Goal: Information Seeking & Learning: Learn about a topic

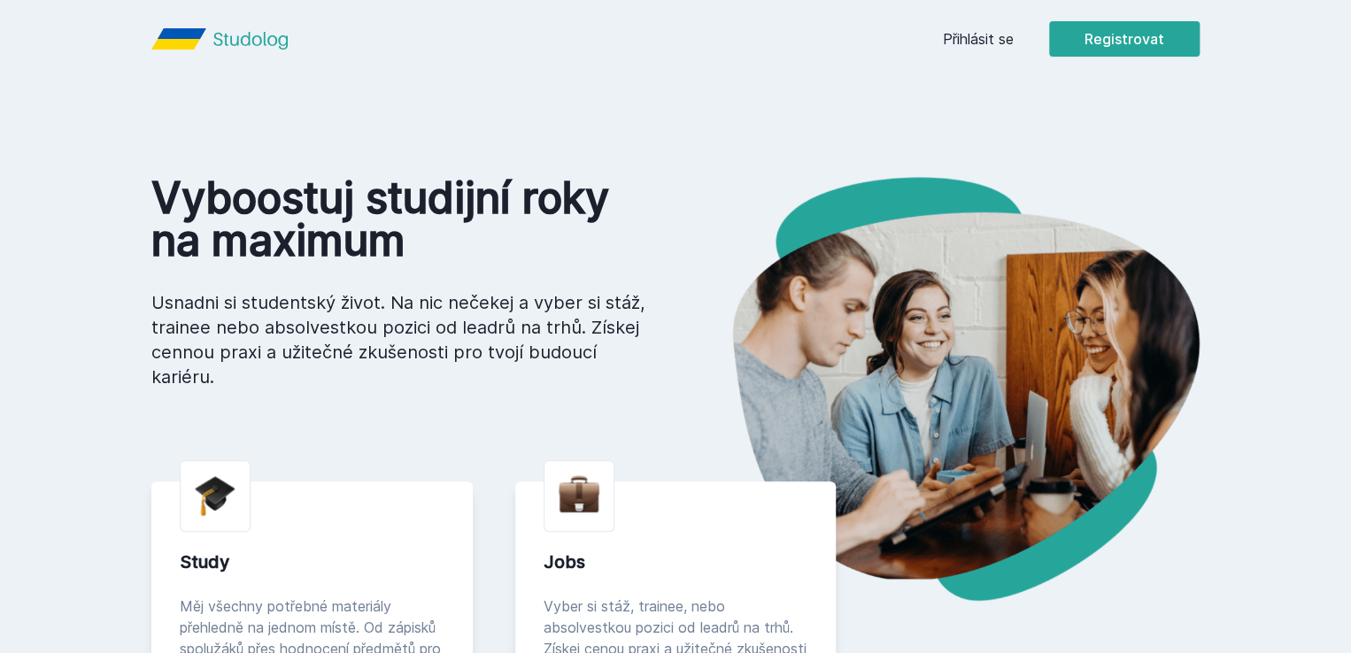
click at [1013, 43] on link "Přihlásit se" at bounding box center [978, 38] width 71 height 21
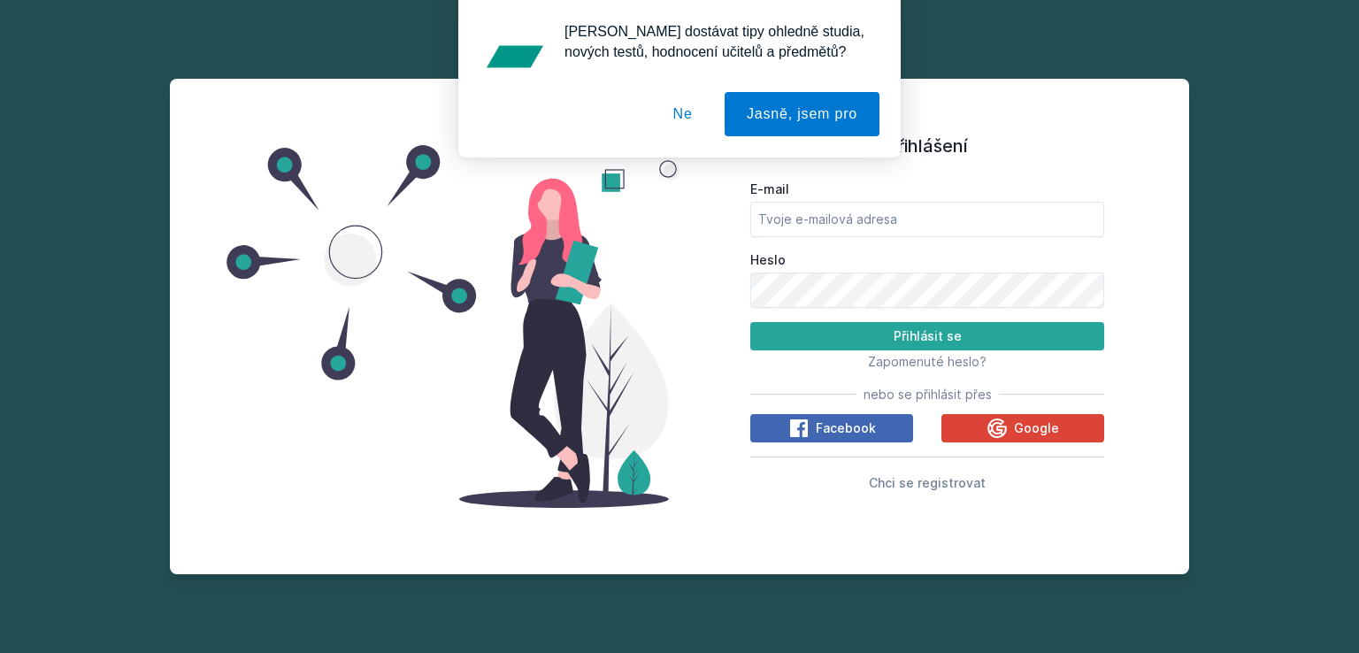
click at [687, 107] on button "Ne" at bounding box center [683, 114] width 64 height 44
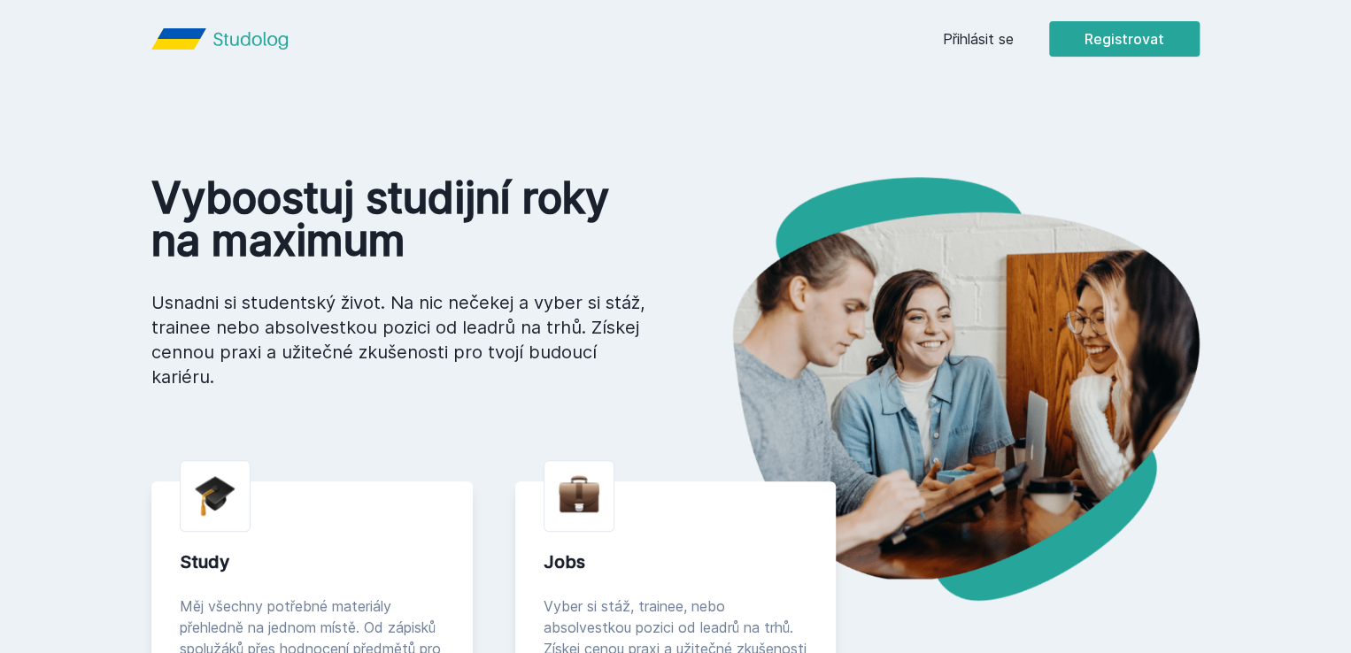
click at [1070, 50] on div "Přihlásit se Registrovat" at bounding box center [1071, 38] width 257 height 35
click at [1013, 31] on link "Přihlásit se" at bounding box center [978, 38] width 71 height 21
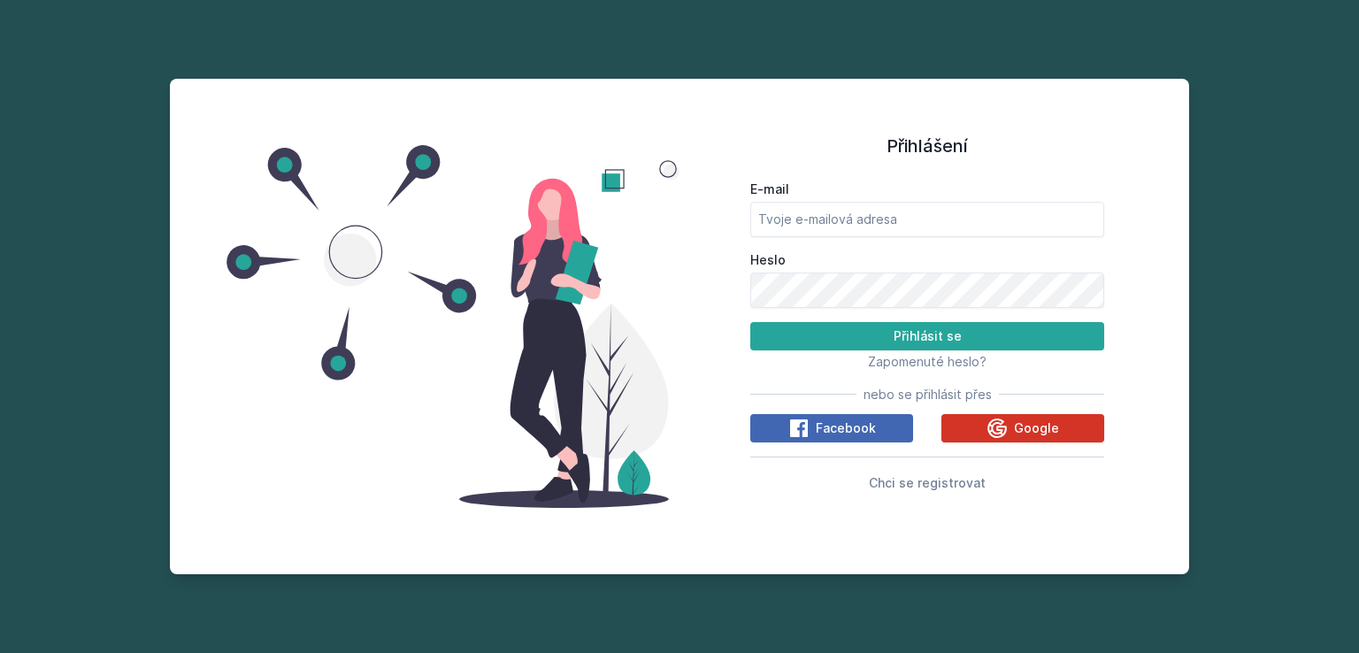
click at [1004, 427] on icon at bounding box center [997, 428] width 21 height 21
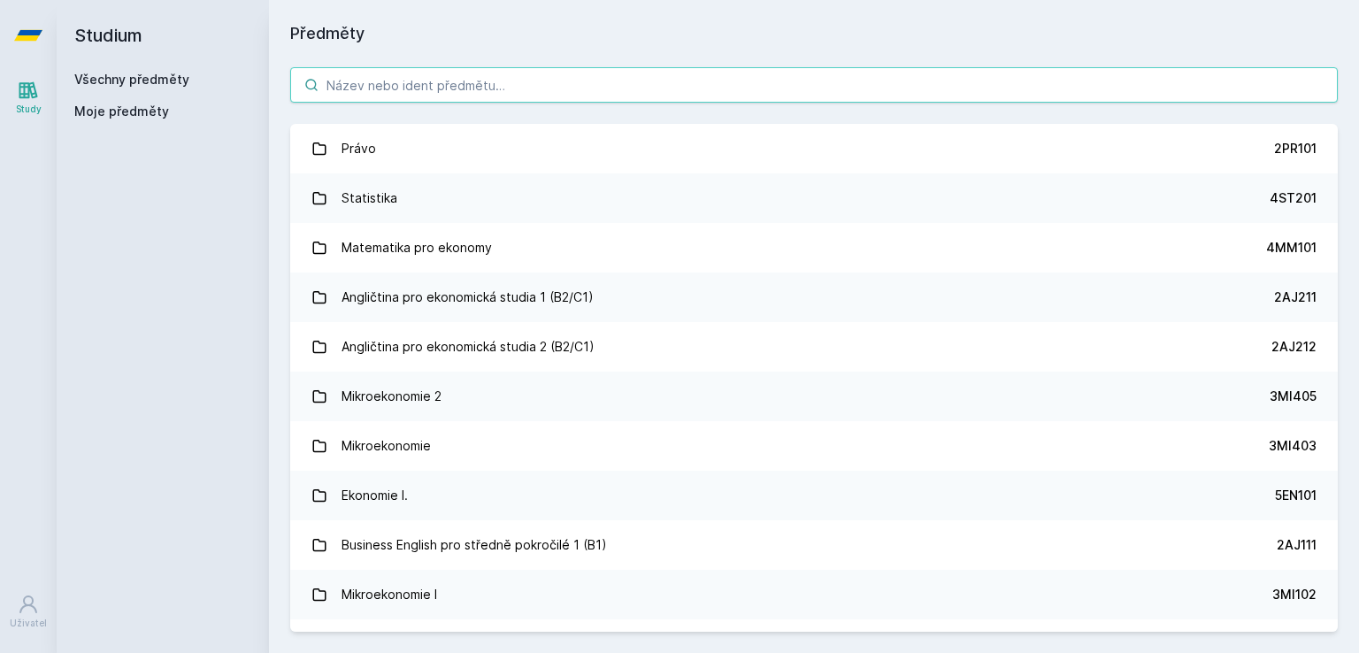
click at [482, 85] on input "search" at bounding box center [814, 84] width 1048 height 35
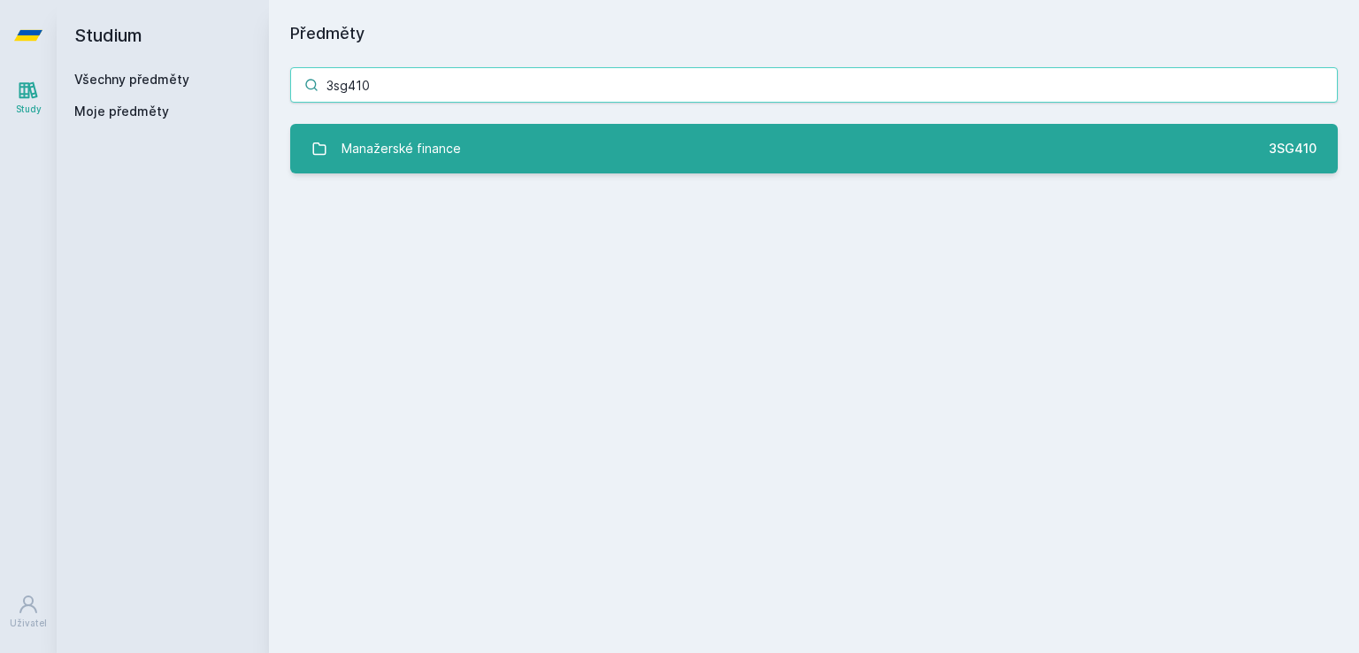
type input "3sg410"
click at [456, 145] on div "Manažerské finance" at bounding box center [401, 148] width 119 height 35
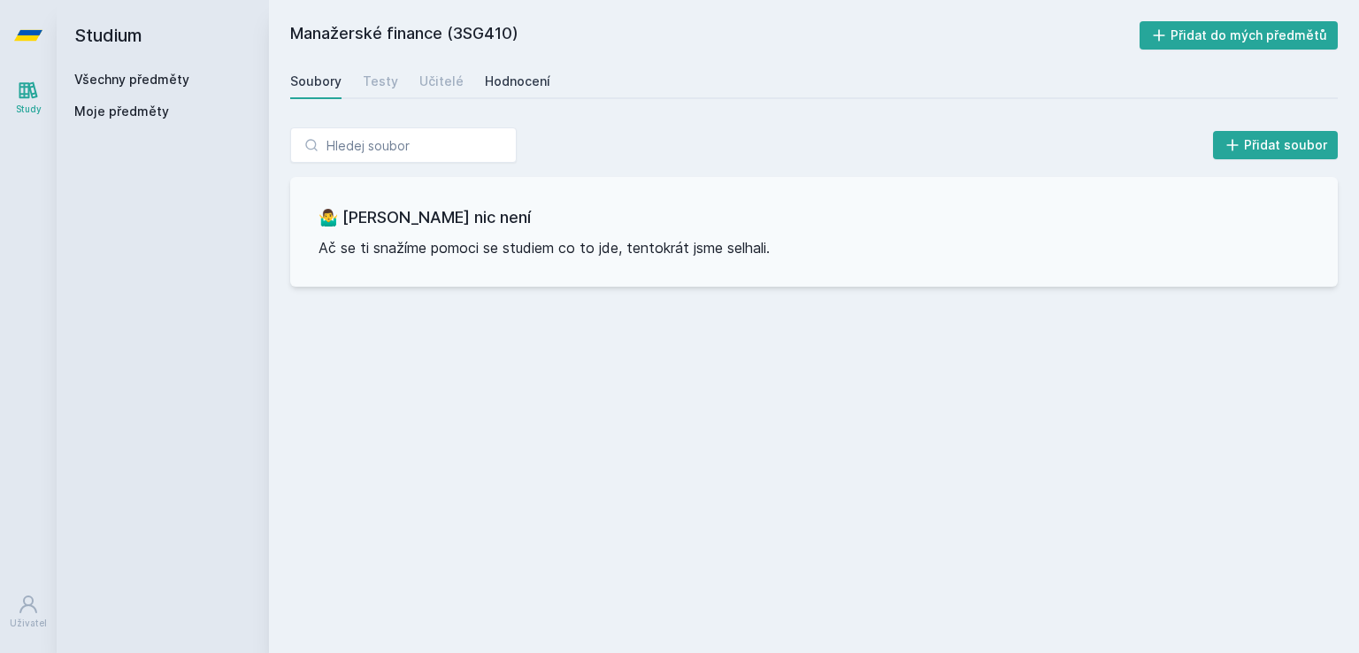
click at [524, 81] on div "Hodnocení" at bounding box center [517, 82] width 65 height 18
click at [444, 81] on div "Učitelé" at bounding box center [441, 82] width 44 height 18
click at [386, 81] on div "Testy" at bounding box center [380, 82] width 35 height 18
click at [326, 81] on div "Soubory" at bounding box center [315, 82] width 51 height 18
click at [142, 91] on div "Všechny předměty Moje předměty" at bounding box center [162, 99] width 177 height 57
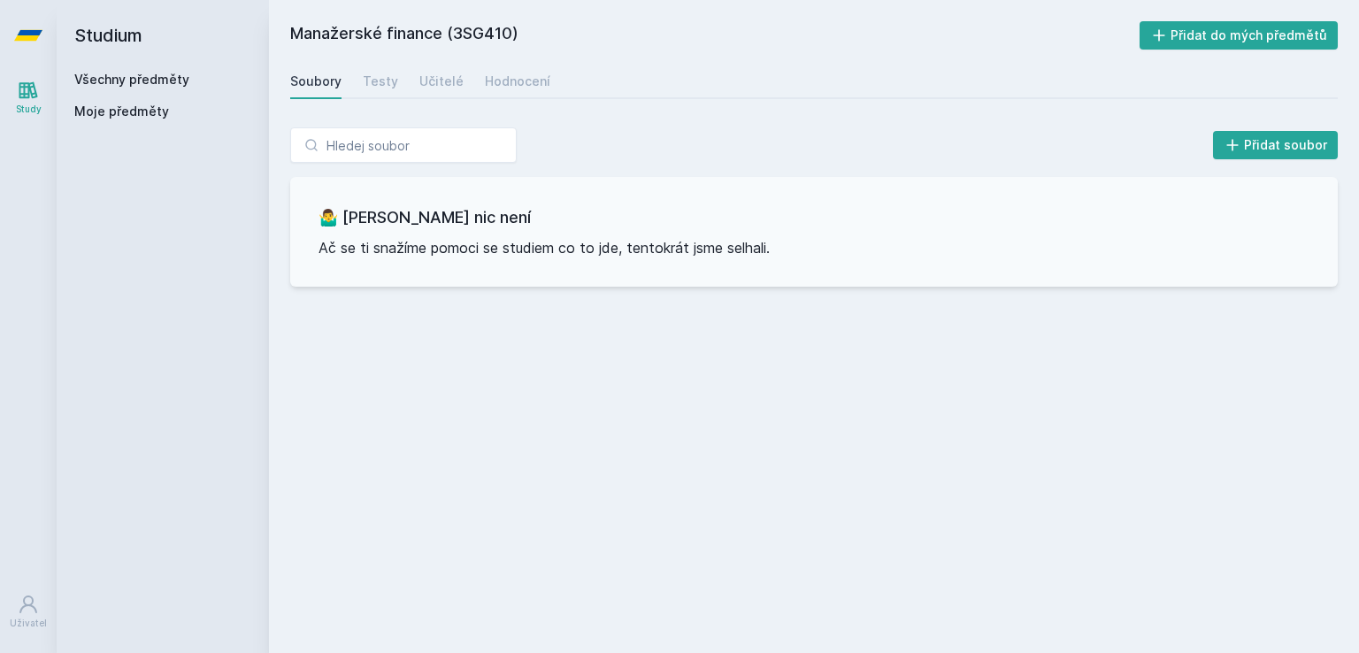
click at [137, 75] on link "Všechny předměty" at bounding box center [131, 79] width 115 height 15
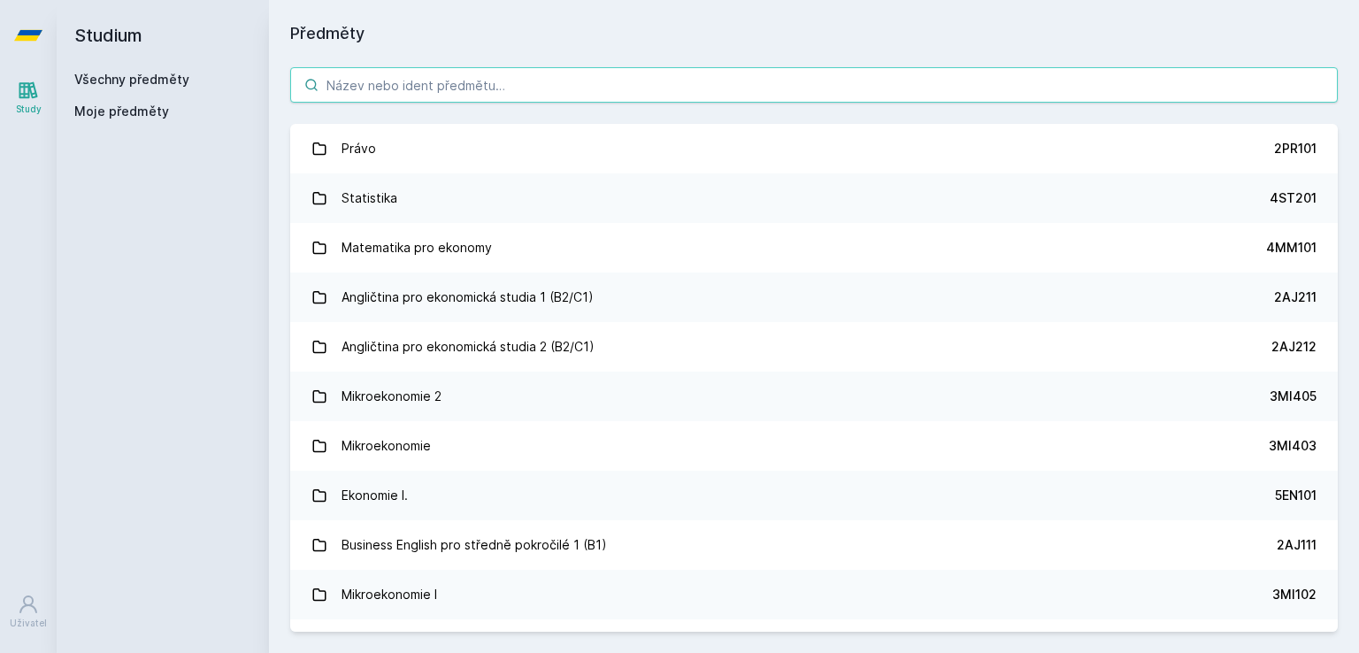
click at [383, 89] on input "search" at bounding box center [814, 84] width 1048 height 35
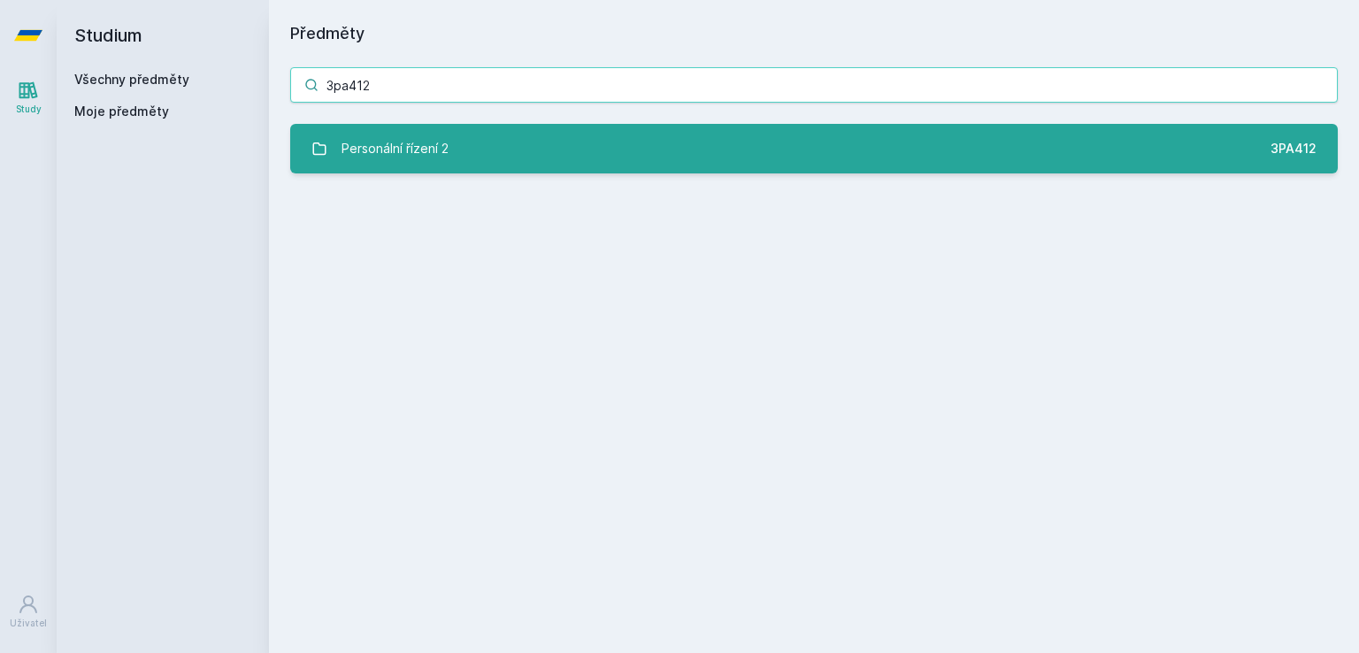
type input "3pa412"
click at [609, 146] on link "Personální řízení 2 3PA412" at bounding box center [814, 149] width 1048 height 50
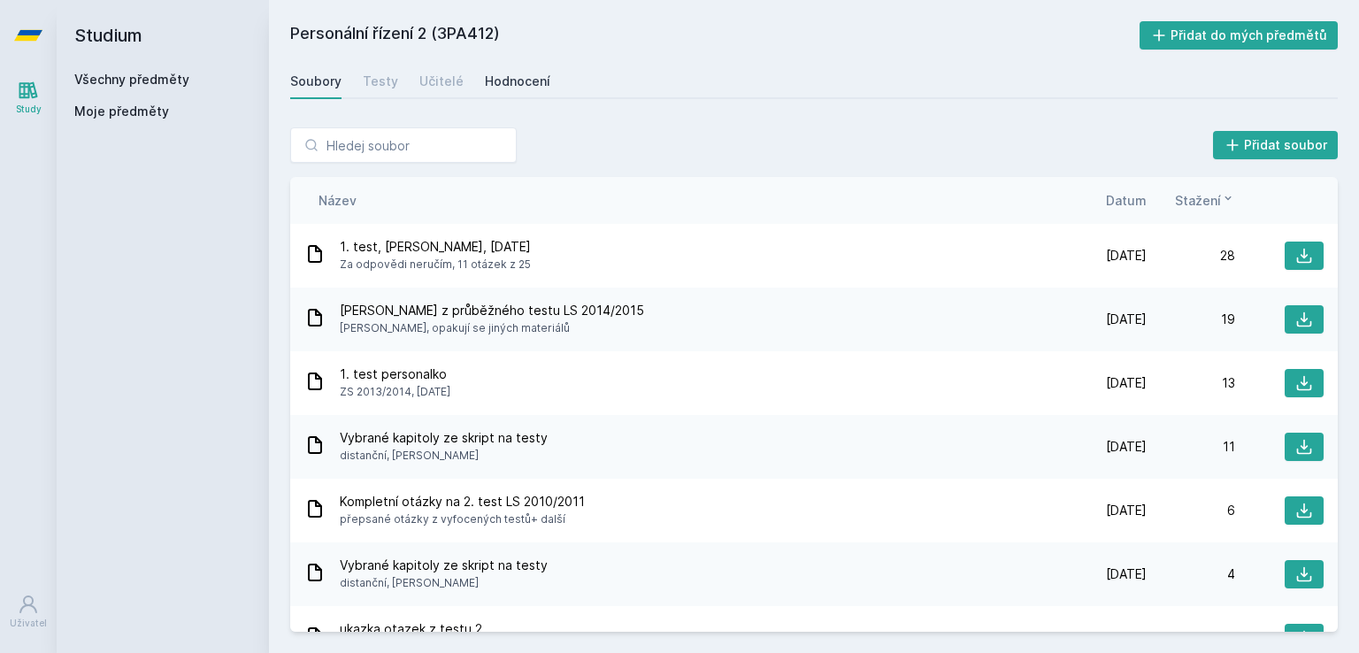
click at [512, 81] on div "Hodnocení" at bounding box center [517, 82] width 65 height 18
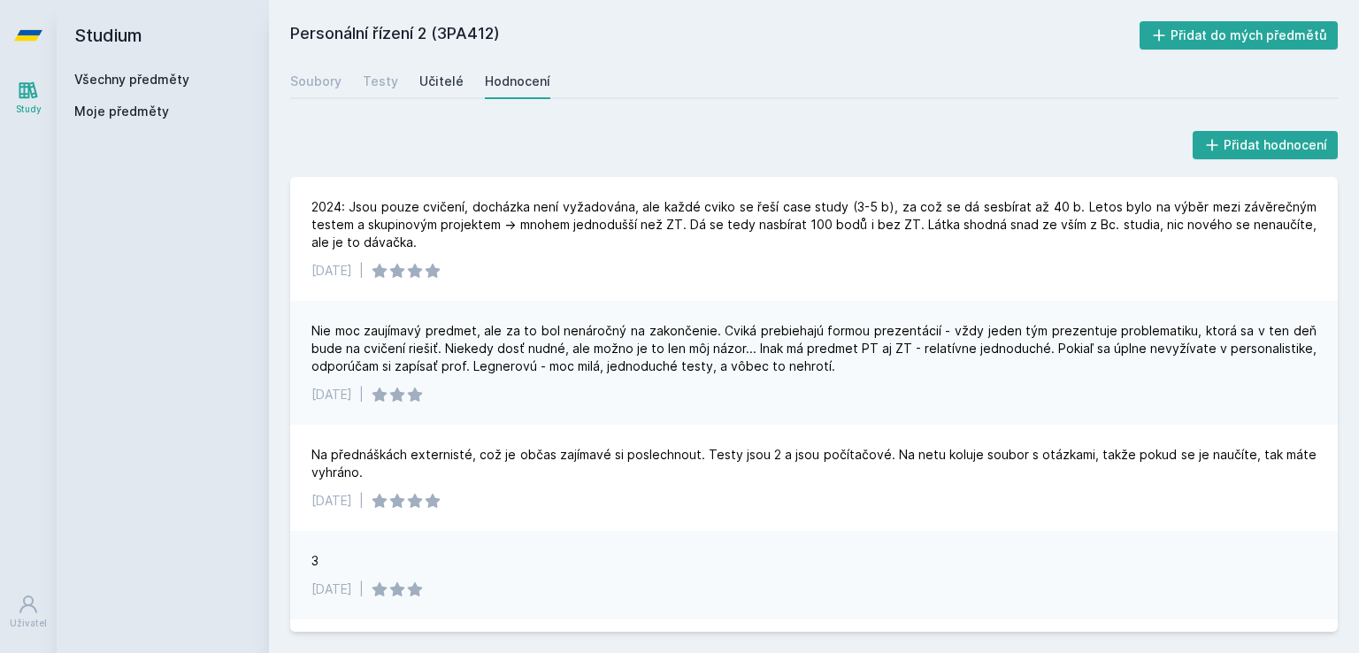
click at [450, 83] on div "Učitelé" at bounding box center [441, 82] width 44 height 18
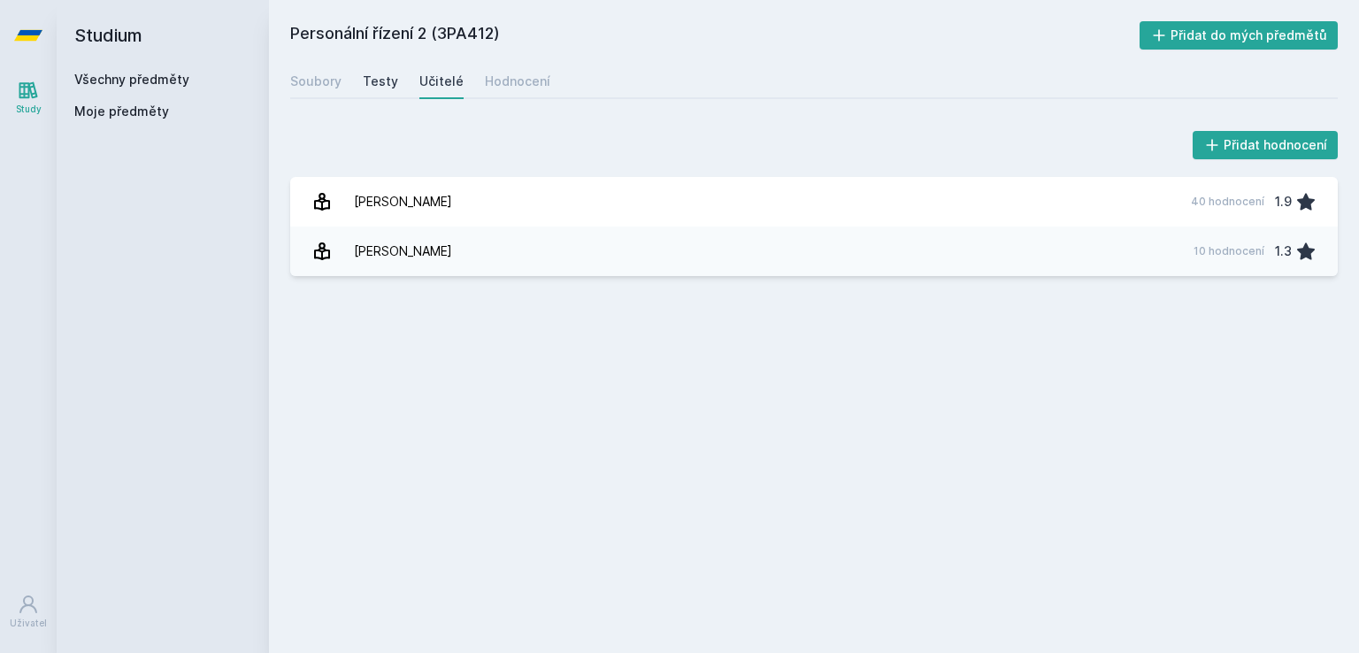
click at [386, 82] on div "Testy" at bounding box center [380, 82] width 35 height 18
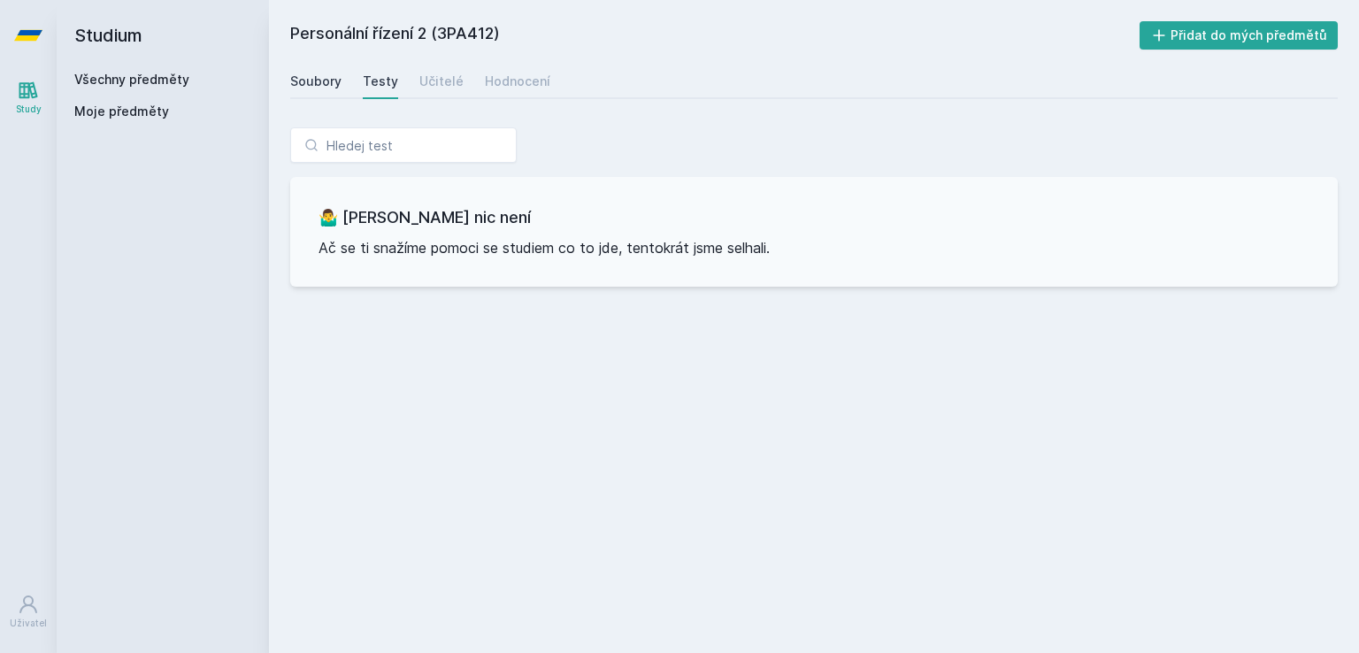
click at [327, 80] on div "Soubory" at bounding box center [315, 82] width 51 height 18
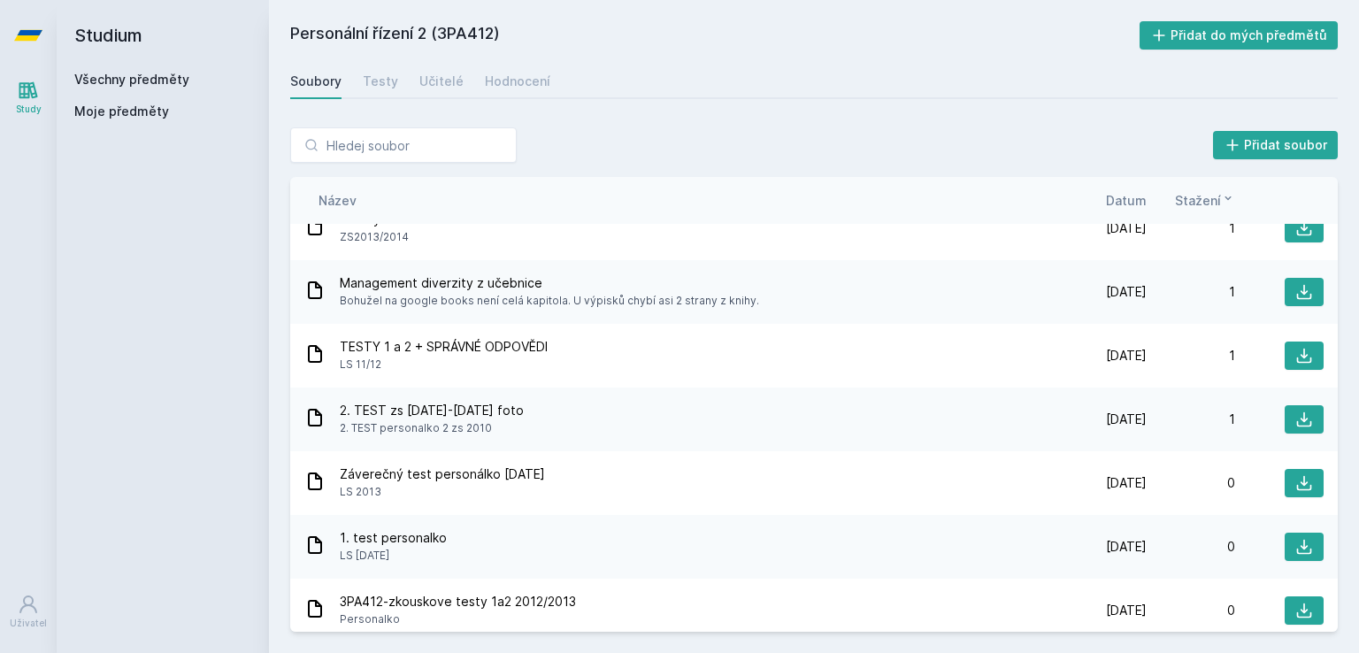
scroll to position [708, 0]
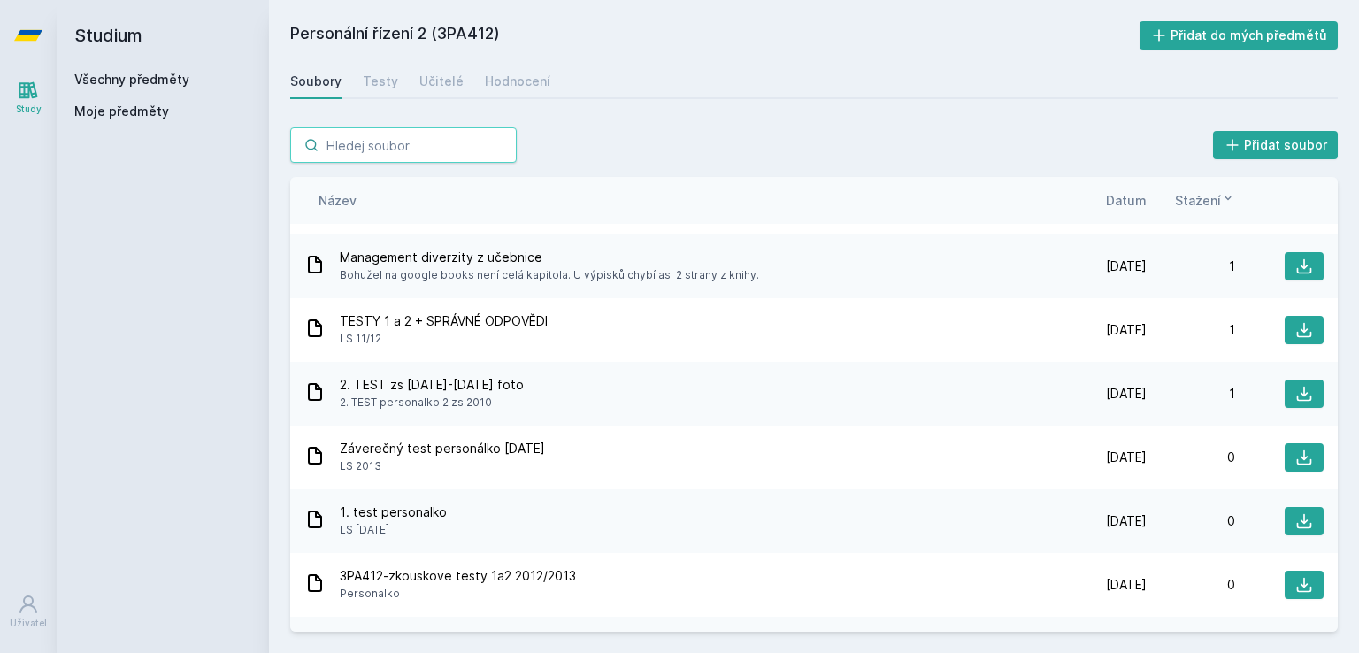
click at [345, 144] on input "search" at bounding box center [403, 144] width 227 height 35
click at [421, 89] on div "Učitelé" at bounding box center [441, 82] width 44 height 18
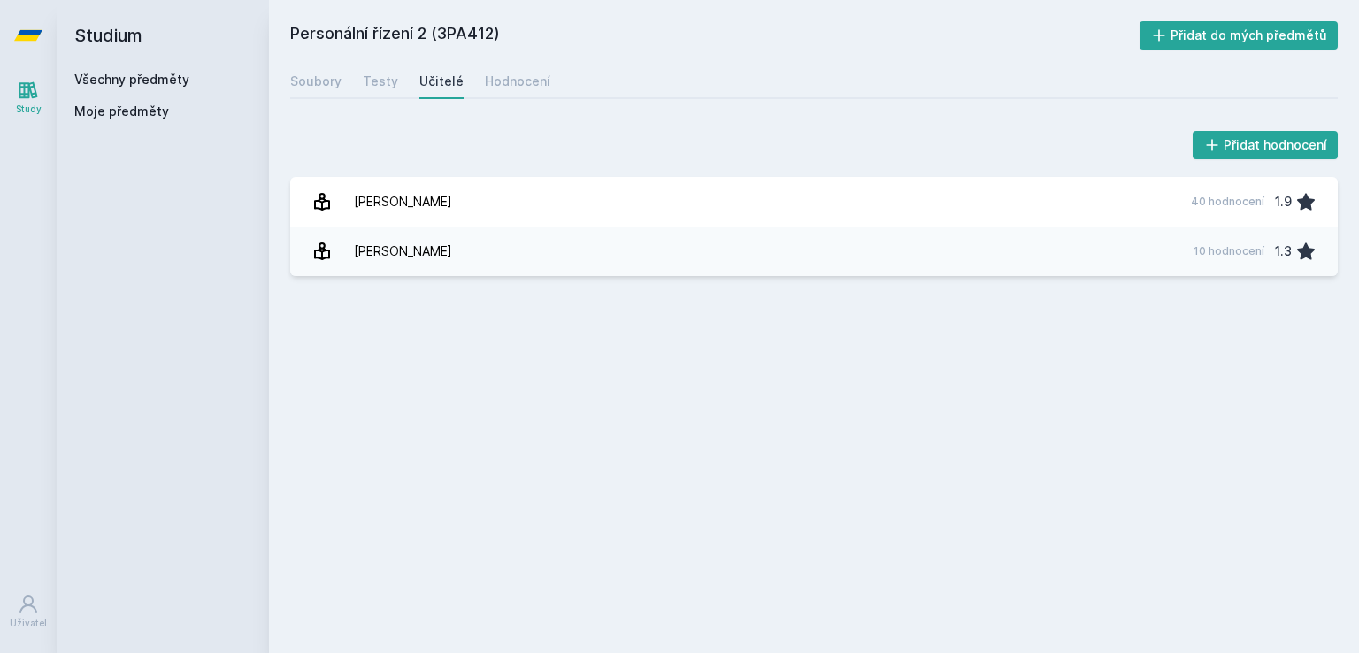
click at [114, 89] on div "Všechny předměty Moje předměty" at bounding box center [162, 99] width 177 height 57
click at [127, 73] on link "Všechny předměty" at bounding box center [131, 79] width 115 height 15
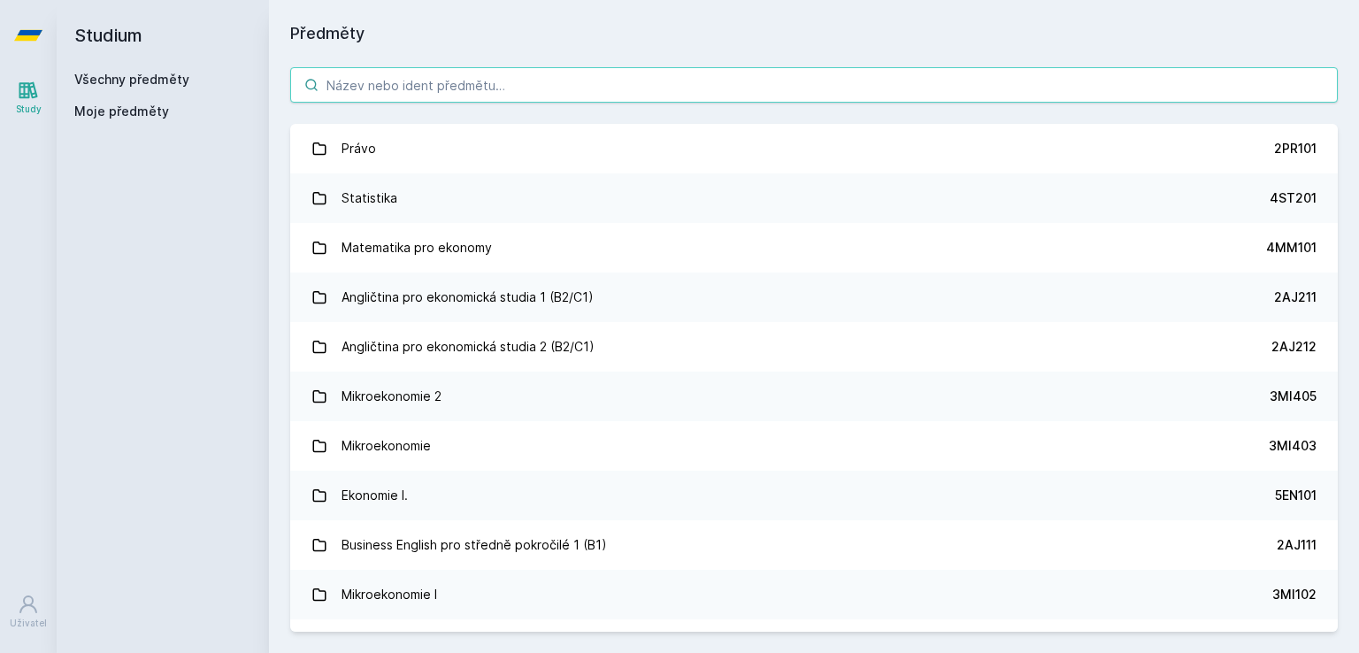
click at [358, 79] on input "search" at bounding box center [814, 84] width 1048 height 35
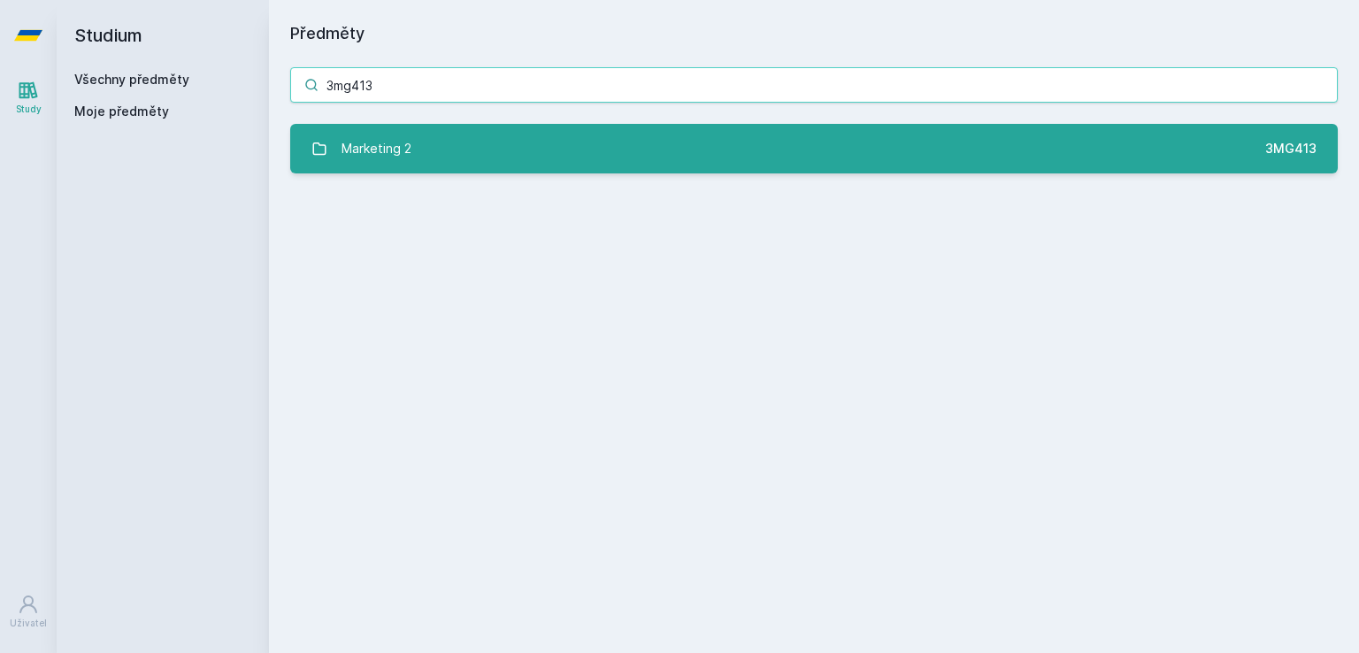
type input "3mg413"
click at [399, 165] on div "Marketing 2" at bounding box center [377, 148] width 70 height 35
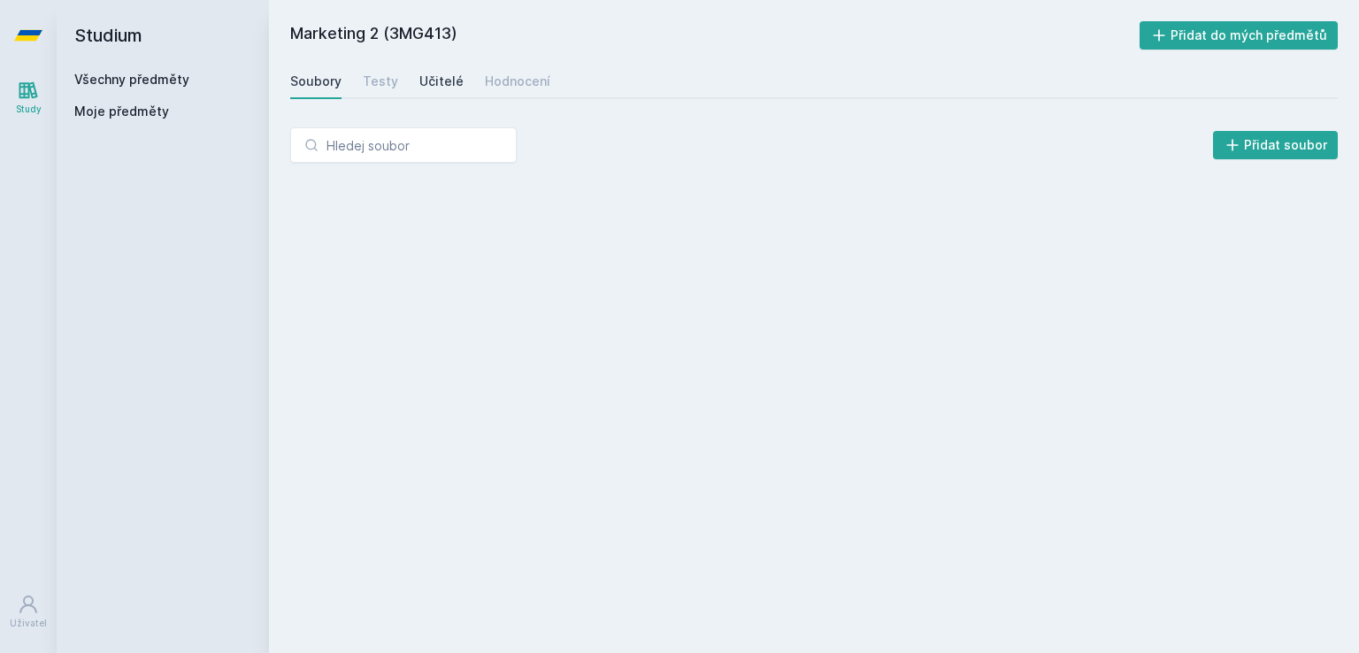
click at [448, 78] on div "Učitelé" at bounding box center [441, 82] width 44 height 18
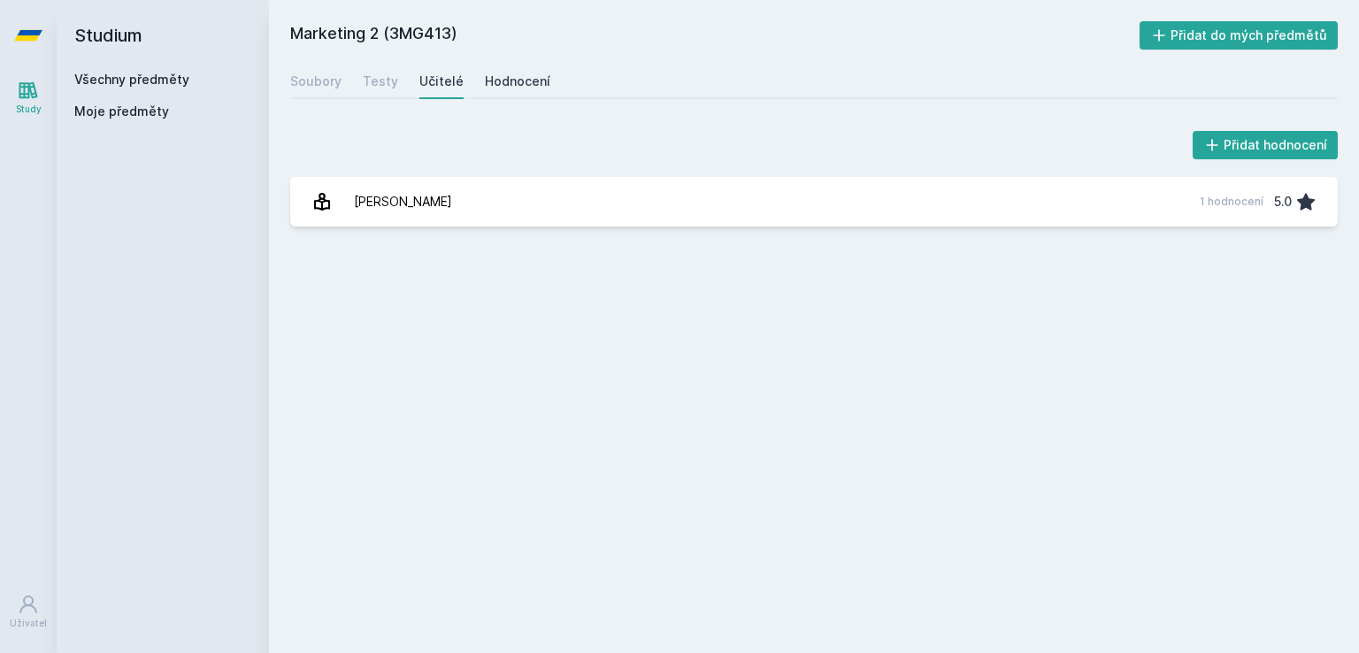
click at [502, 82] on div "Hodnocení" at bounding box center [517, 82] width 65 height 18
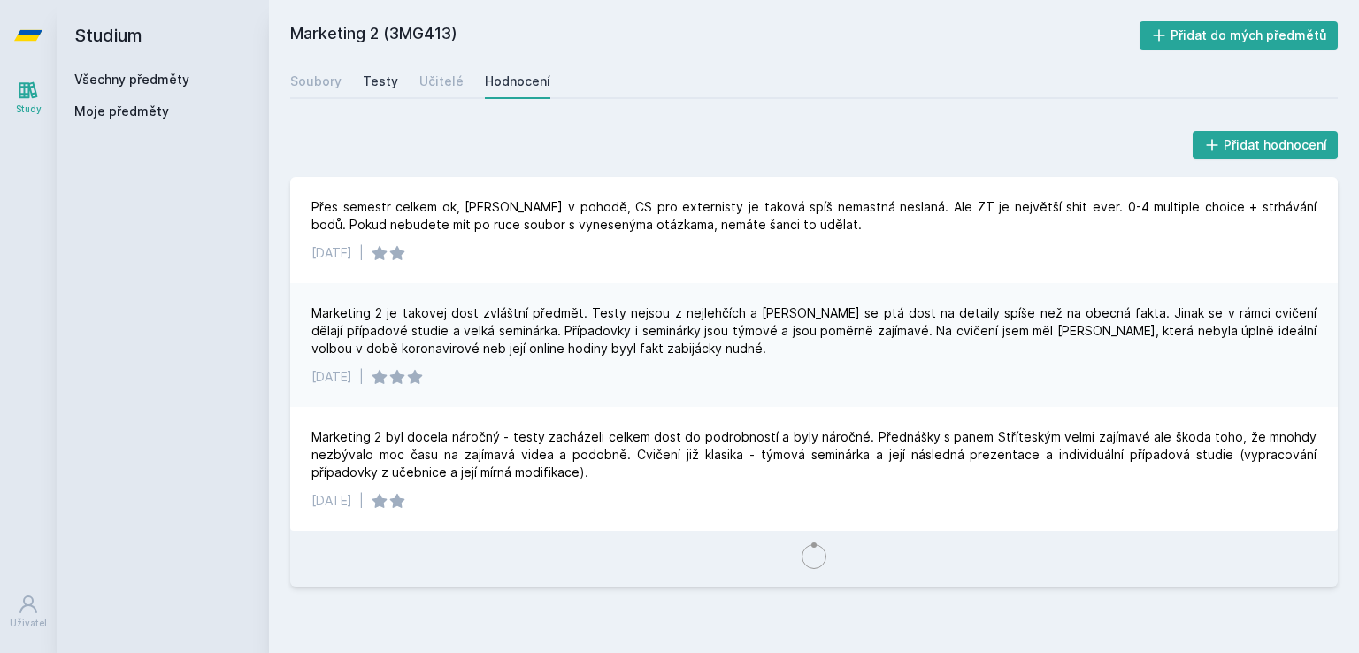
click at [373, 80] on div "Testy" at bounding box center [380, 82] width 35 height 18
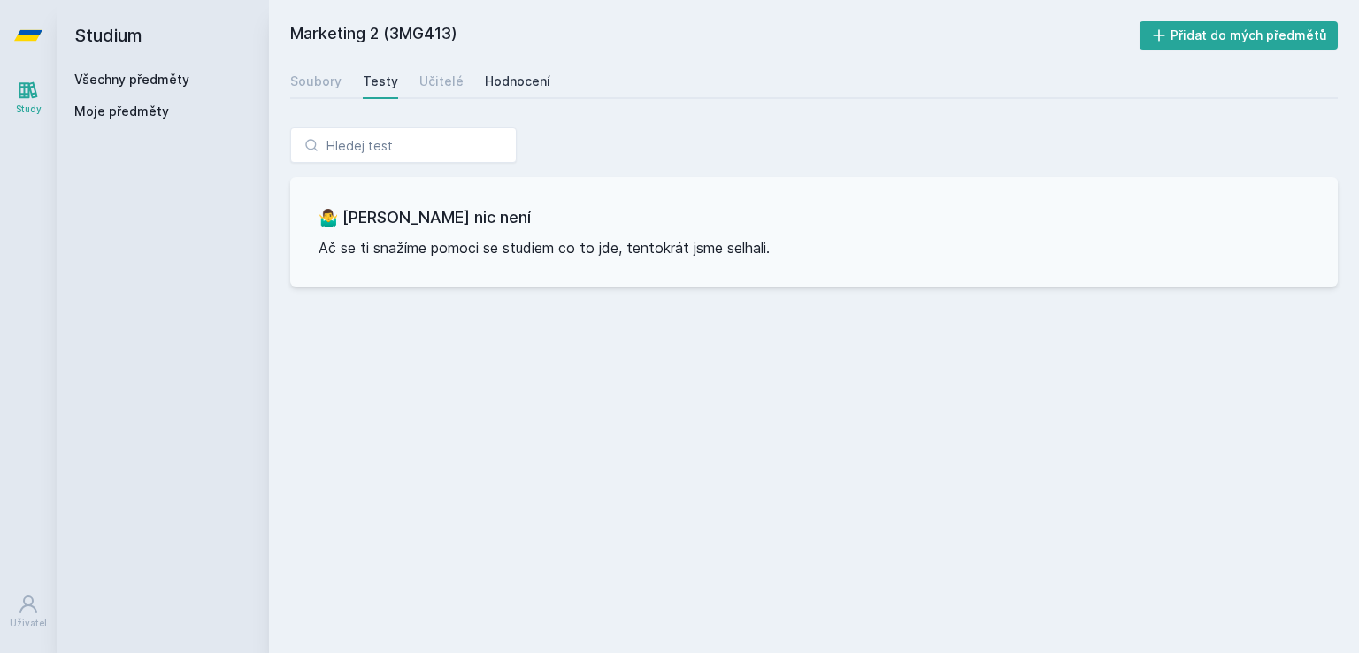
click at [486, 79] on div "Hodnocení" at bounding box center [517, 82] width 65 height 18
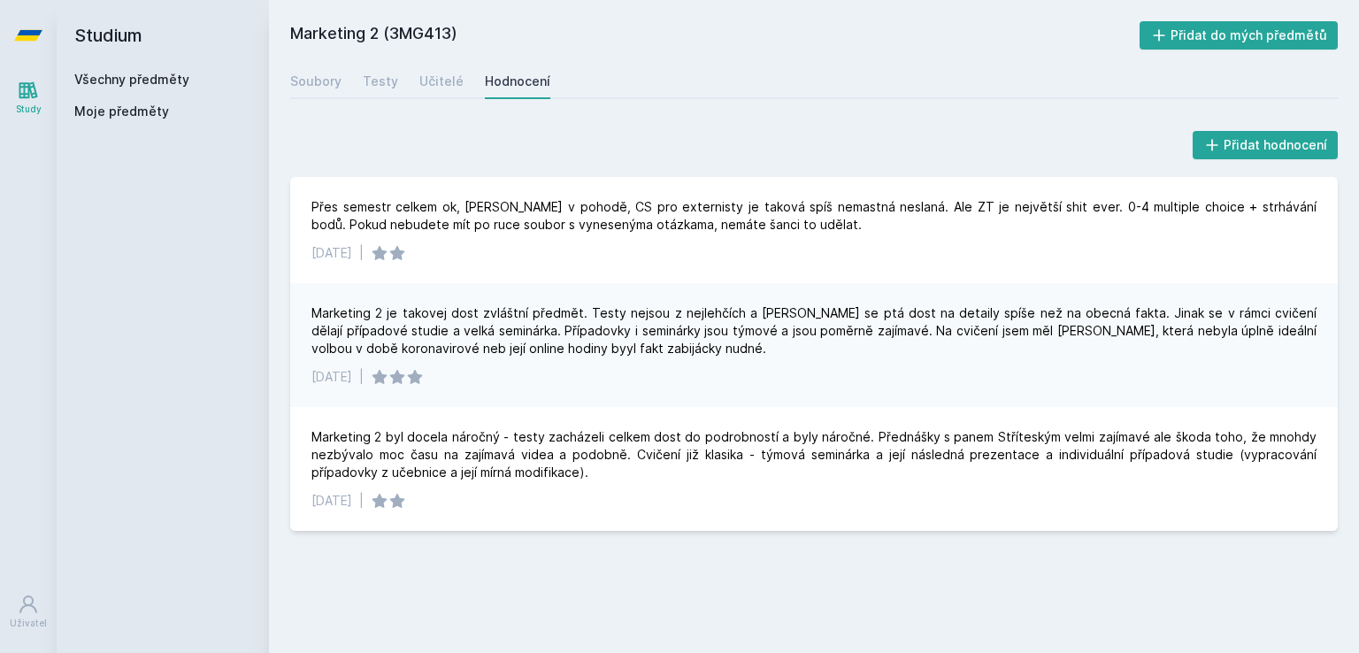
click at [135, 82] on link "Všechny předměty" at bounding box center [131, 79] width 115 height 15
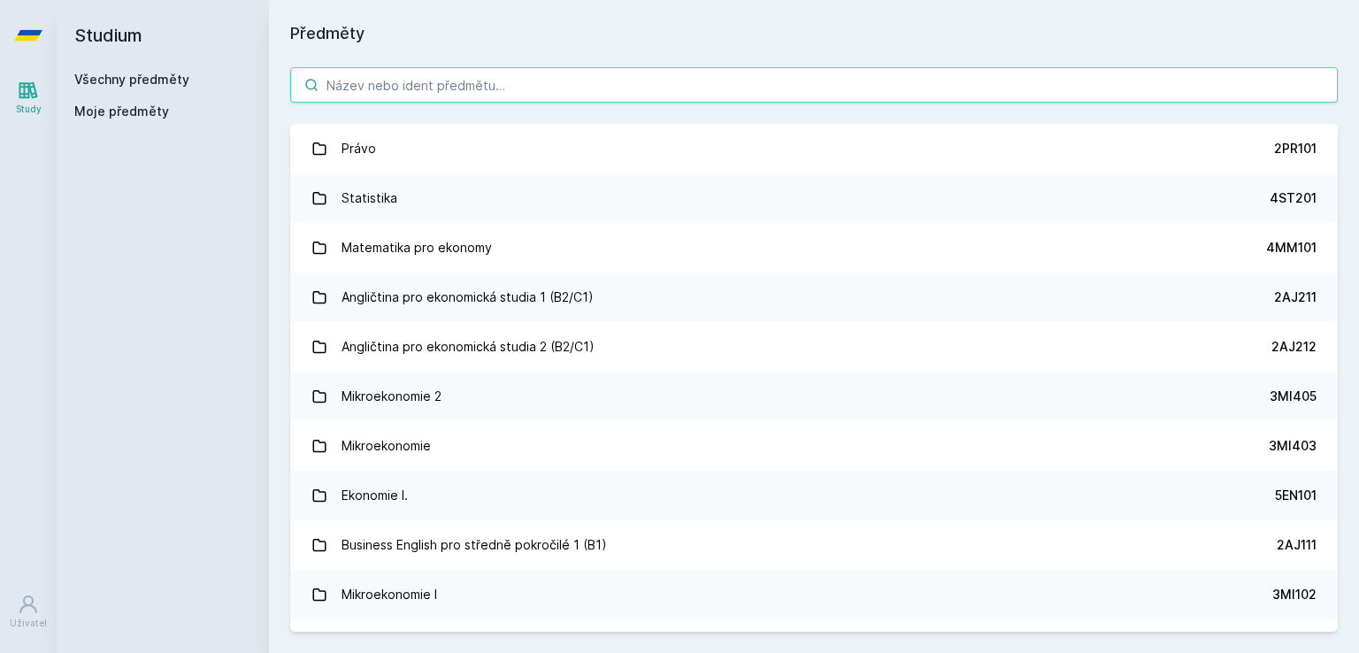
click at [366, 86] on input "search" at bounding box center [814, 84] width 1048 height 35
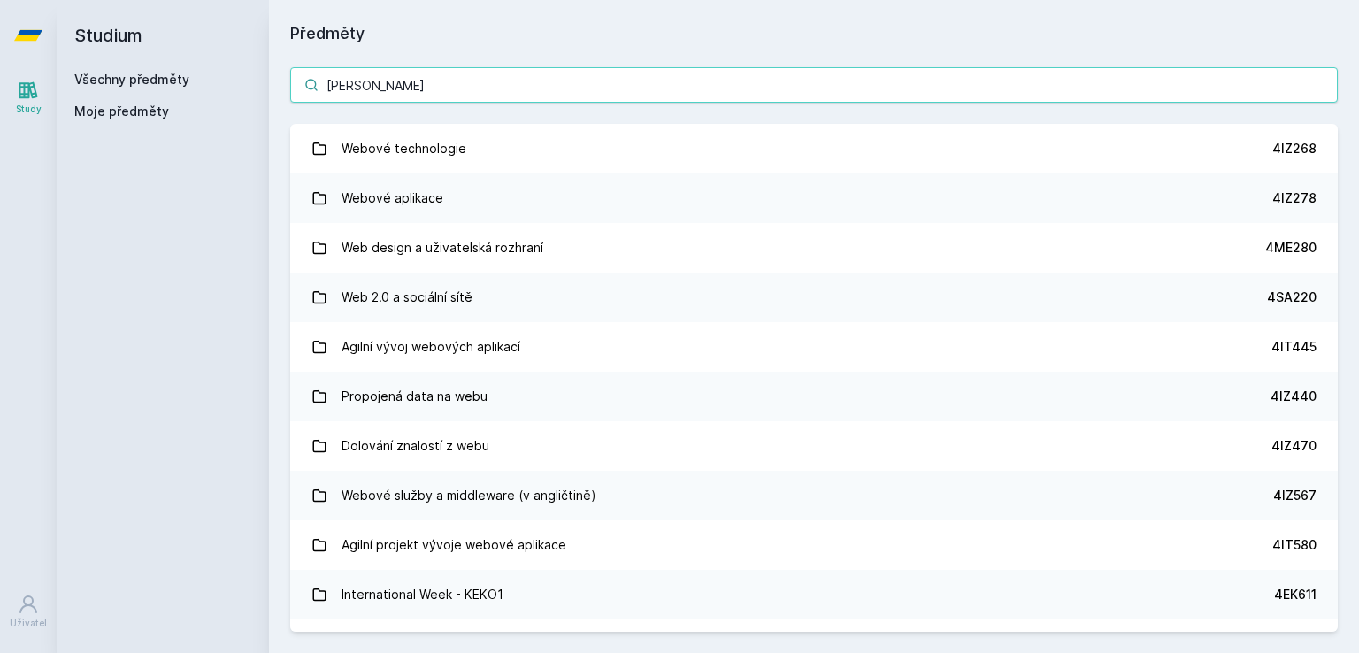
type input "[PERSON_NAME]"
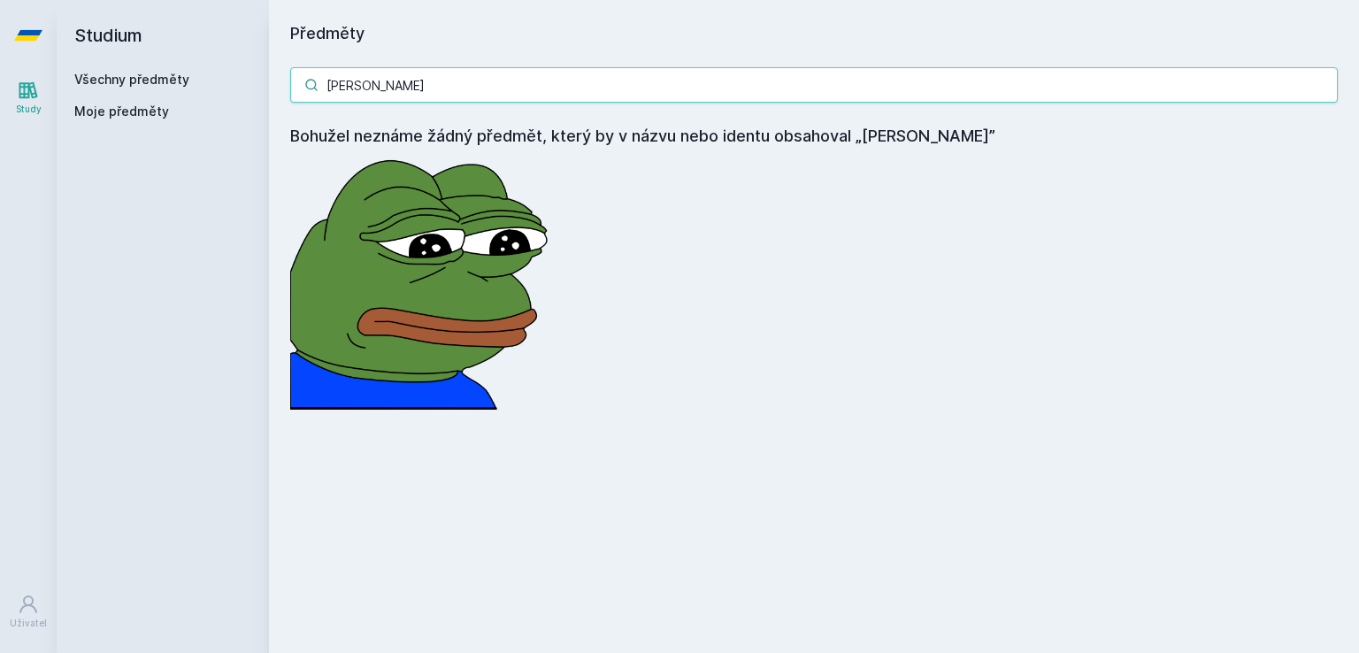
drag, startPoint x: 374, startPoint y: 86, endPoint x: 255, endPoint y: 86, distance: 119.5
click at [255, 86] on div "Studium Všechny předměty Moje předměty Předměty [PERSON_NAME] Bohužel neznáme ž…" at bounding box center [708, 326] width 1303 height 653
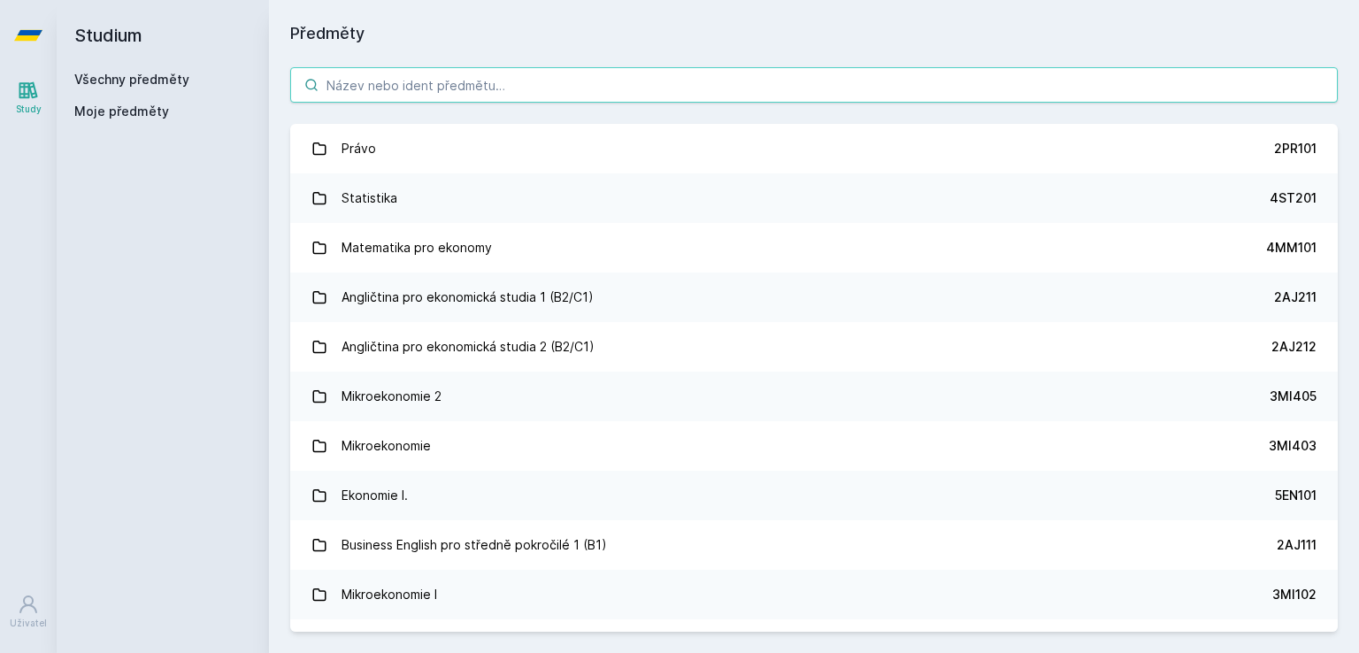
click at [394, 81] on input "search" at bounding box center [814, 84] width 1048 height 35
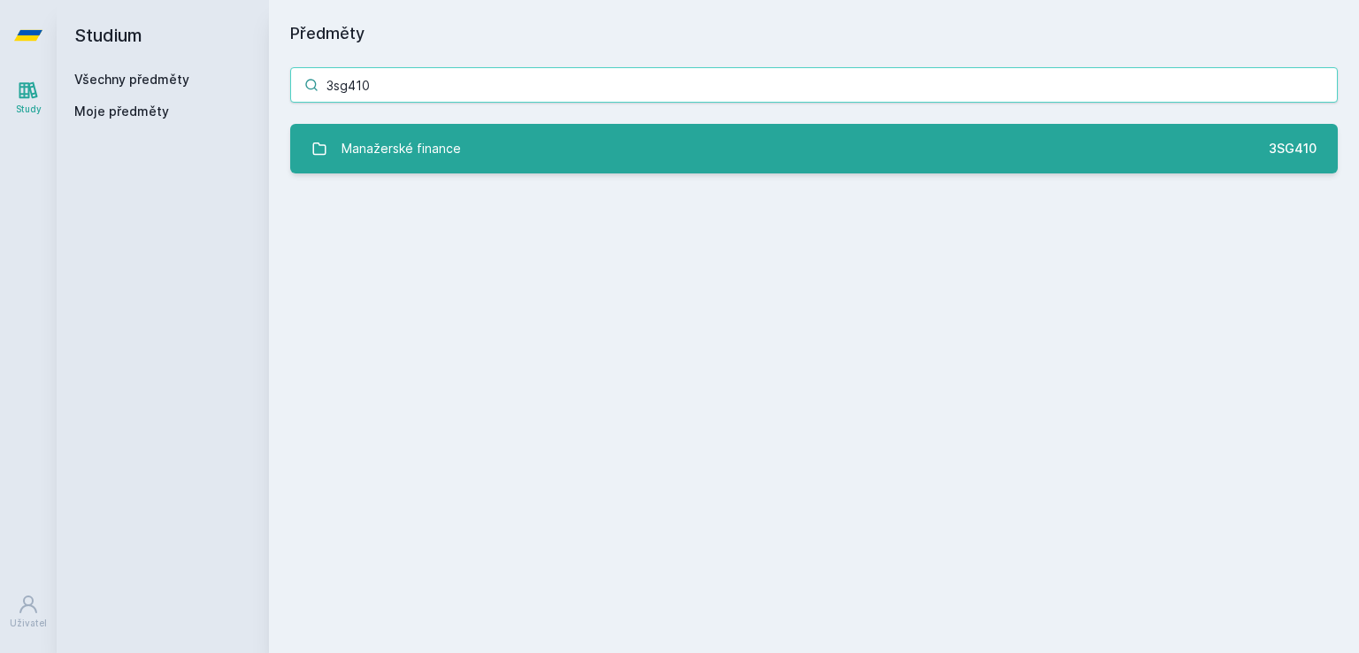
type input "3sg410"
click at [763, 160] on link "Manažerské finance 3SG410" at bounding box center [814, 149] width 1048 height 50
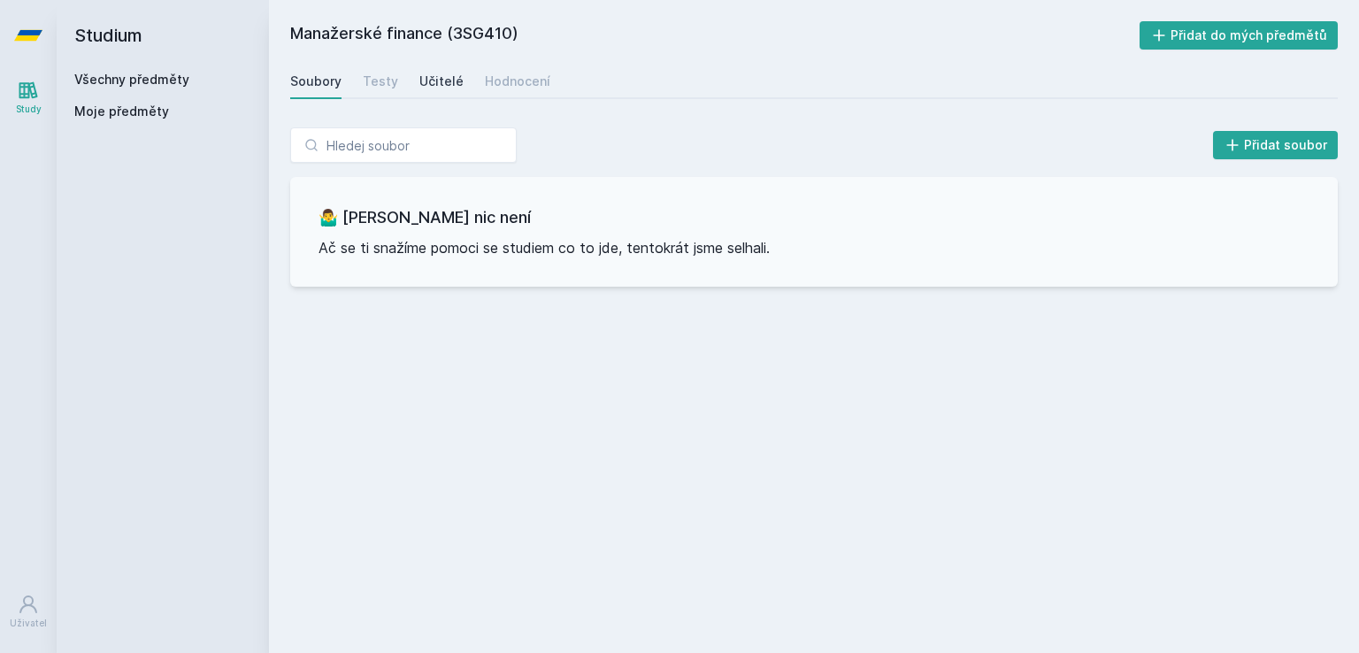
click at [443, 82] on div "Učitelé" at bounding box center [441, 82] width 44 height 18
click at [489, 81] on div "Hodnocení" at bounding box center [517, 82] width 65 height 18
click at [411, 84] on div "Soubory Testy Učitelé Hodnocení" at bounding box center [814, 81] width 1048 height 35
click at [371, 79] on div "Testy" at bounding box center [380, 82] width 35 height 18
click at [331, 79] on div "Soubory" at bounding box center [315, 82] width 51 height 18
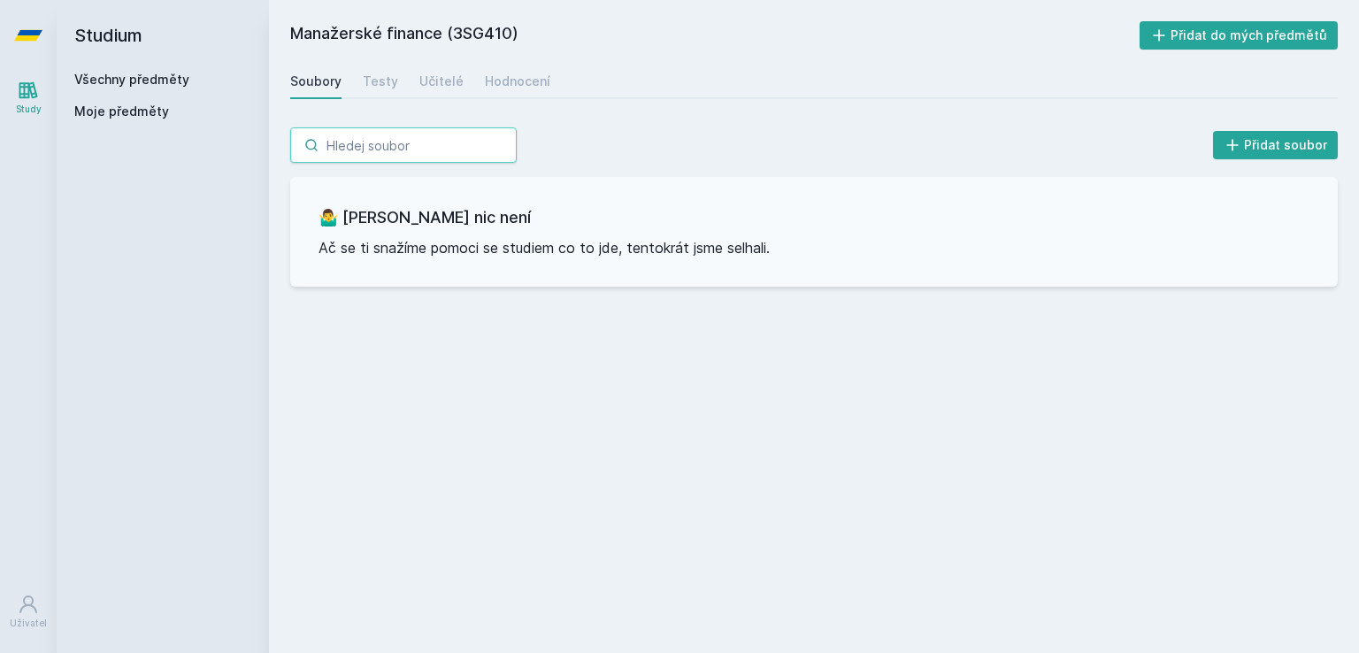
click at [420, 132] on input "search" at bounding box center [403, 144] width 227 height 35
click at [204, 79] on div "Všechny předměty" at bounding box center [162, 80] width 177 height 18
click at [161, 76] on link "Všechny předměty" at bounding box center [131, 79] width 115 height 15
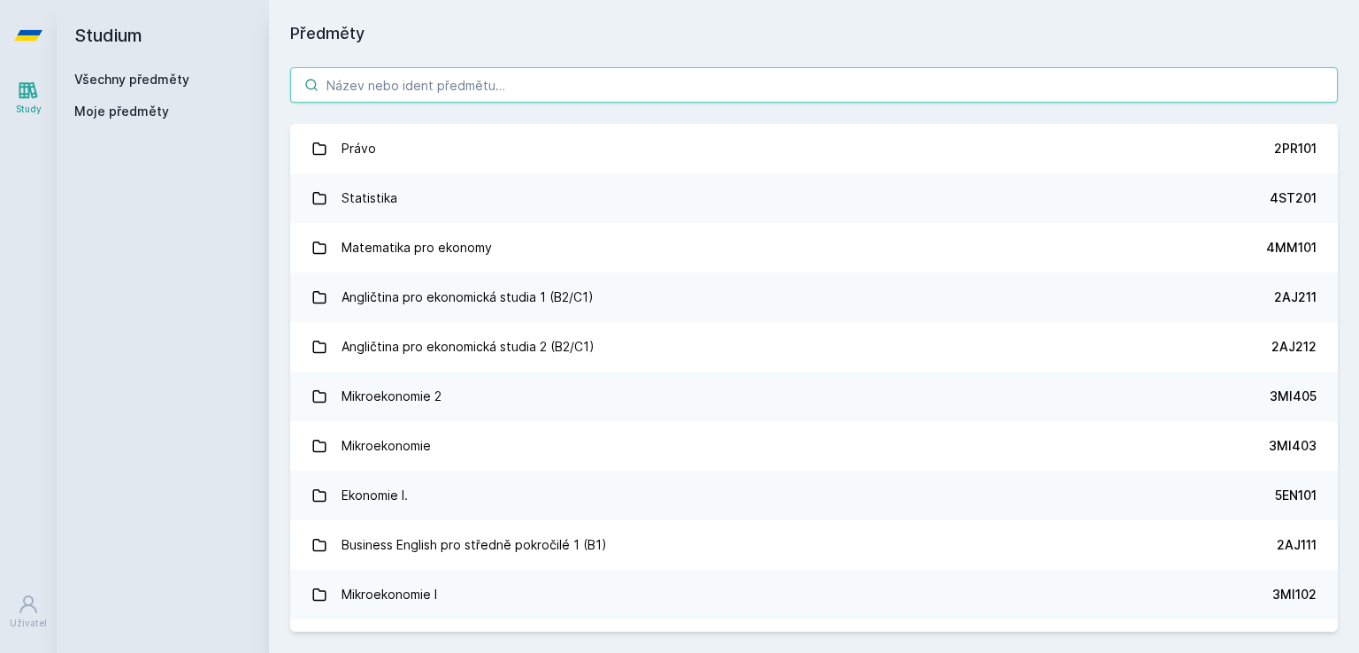
click at [381, 81] on input "search" at bounding box center [814, 84] width 1048 height 35
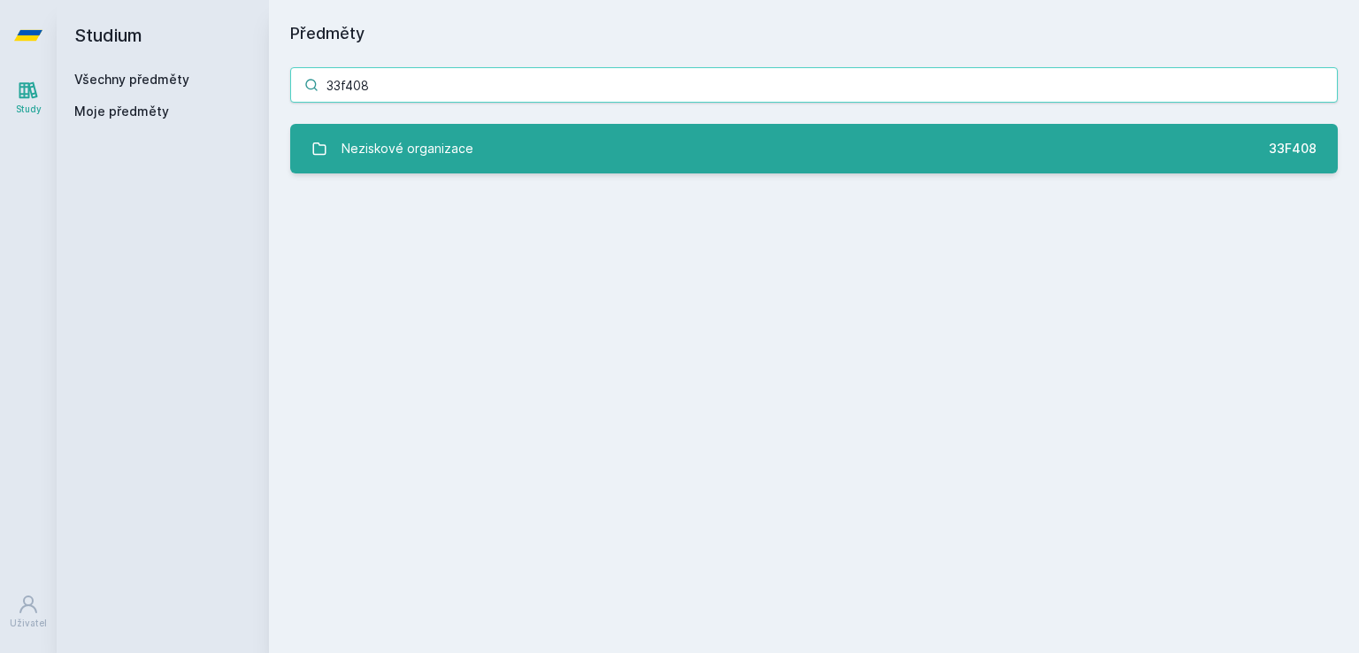
type input "33f408"
click at [382, 143] on div "Neziskové organizace" at bounding box center [408, 148] width 132 height 35
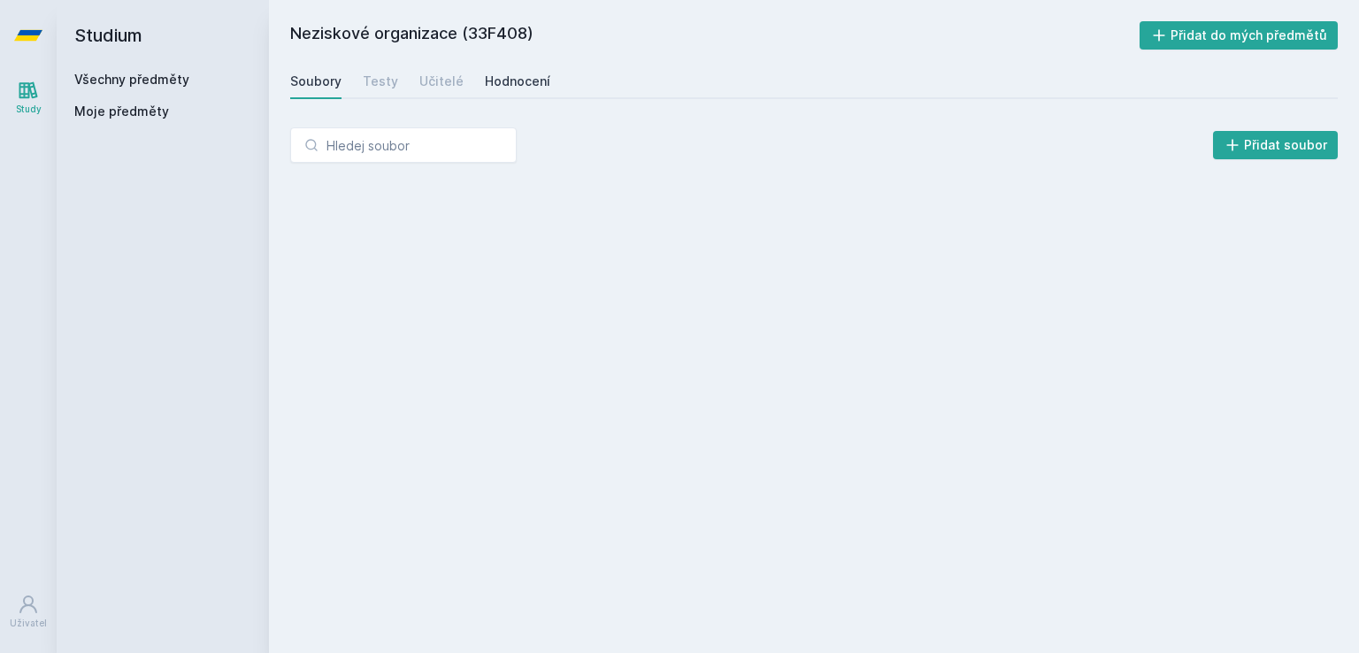
click at [504, 77] on div "Hodnocení" at bounding box center [517, 82] width 65 height 18
click at [441, 81] on div "Učitelé" at bounding box center [441, 82] width 44 height 18
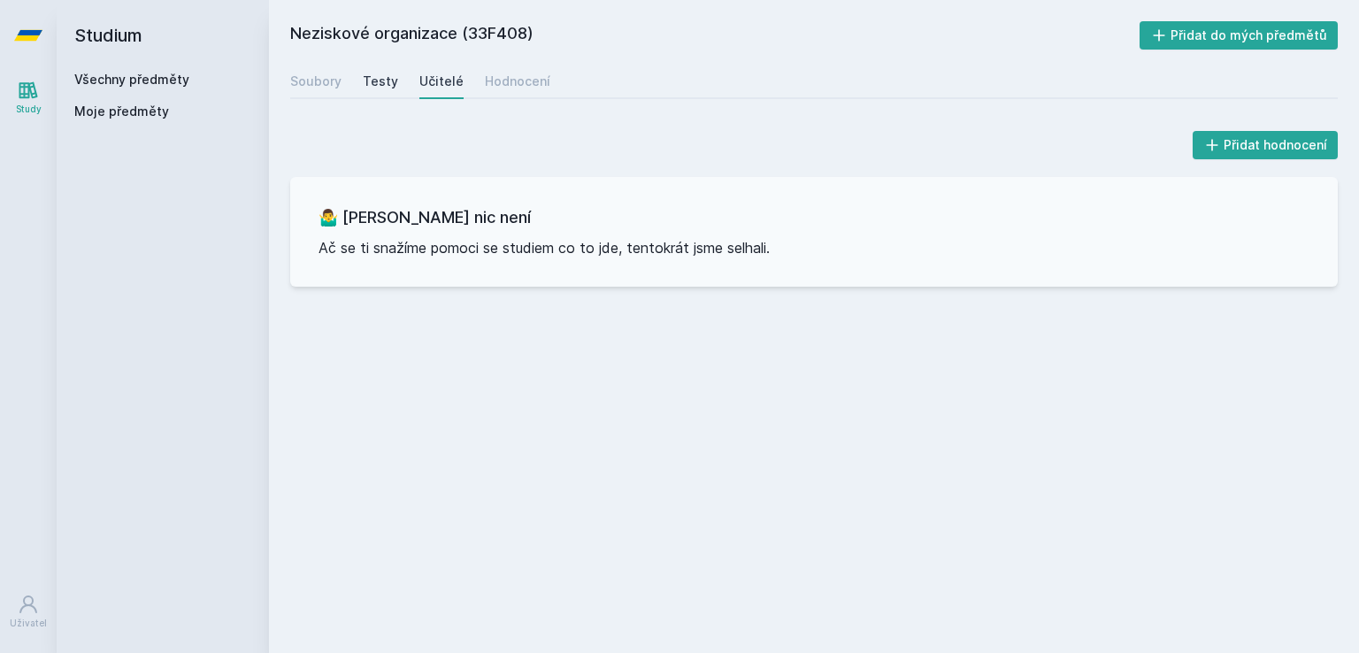
click at [386, 80] on div "Testy" at bounding box center [380, 82] width 35 height 18
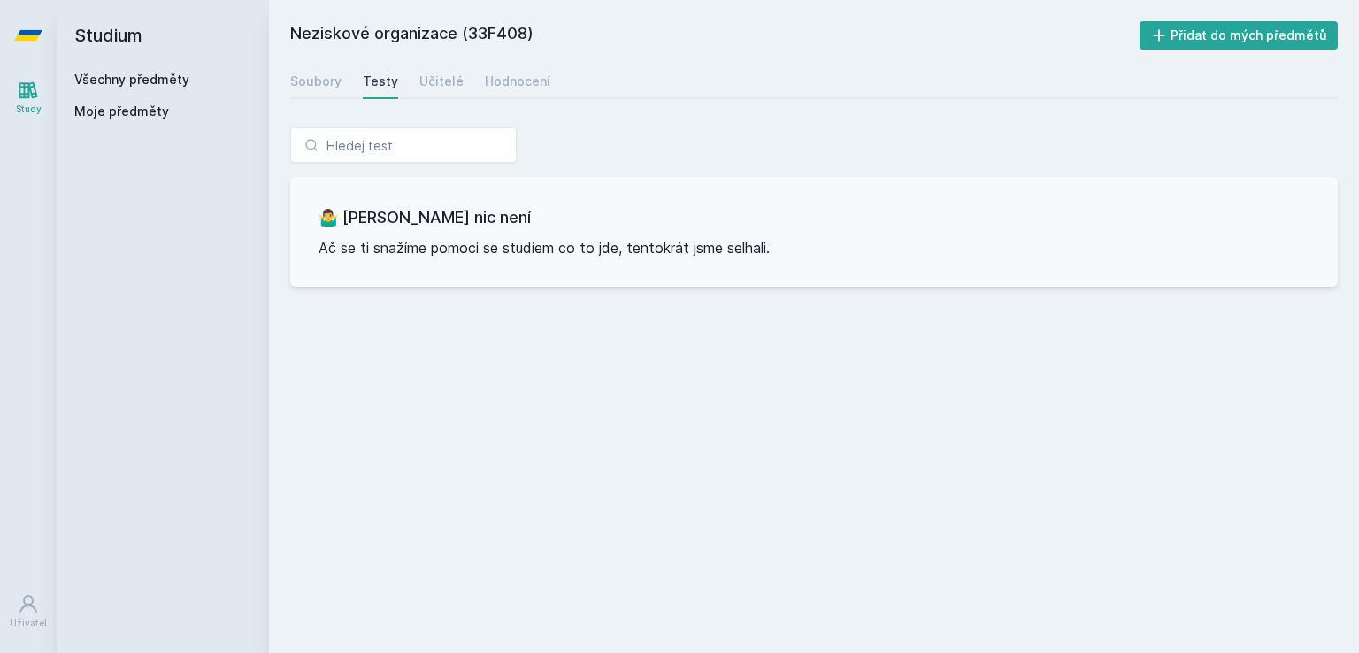
click at [287, 81] on div "Neziskové organizace (33F408) Přidat do mých předmětů [GEOGRAPHIC_DATA] Testy U…" at bounding box center [814, 326] width 1090 height 653
click at [301, 72] on link "Soubory" at bounding box center [315, 81] width 51 height 35
click at [133, 84] on link "Všechny předměty" at bounding box center [131, 79] width 115 height 15
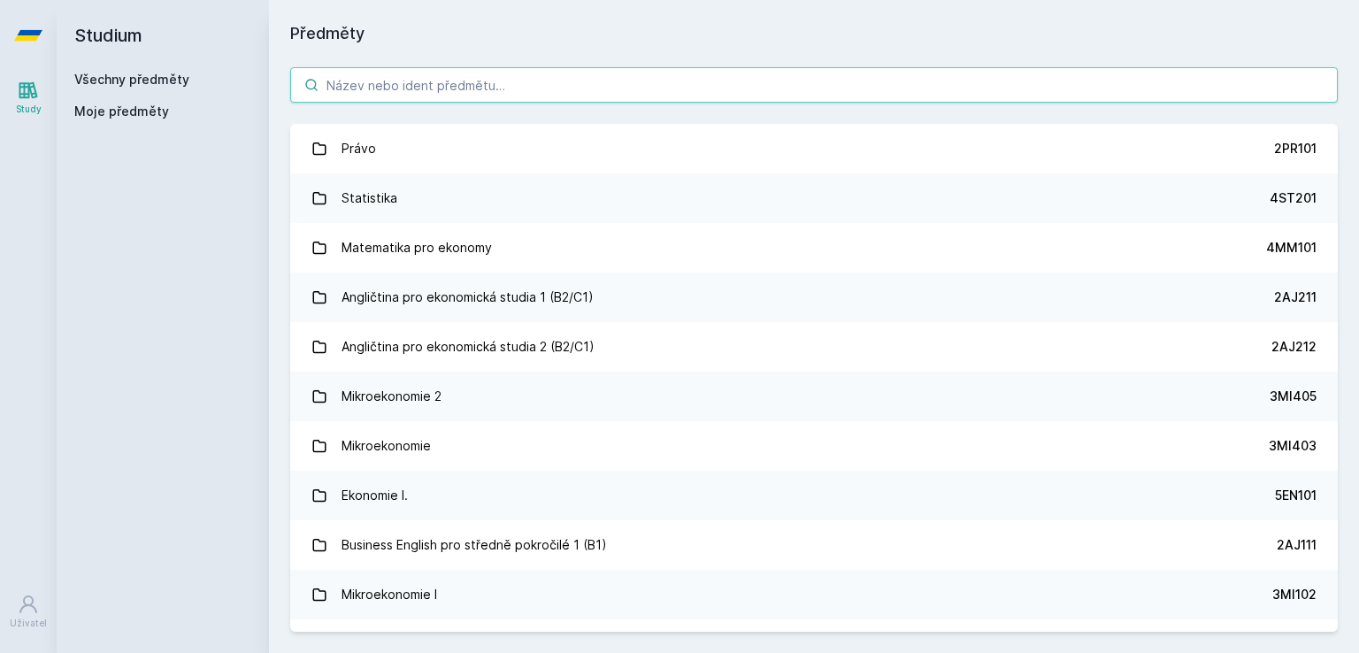
click at [387, 78] on input "search" at bounding box center [814, 84] width 1048 height 35
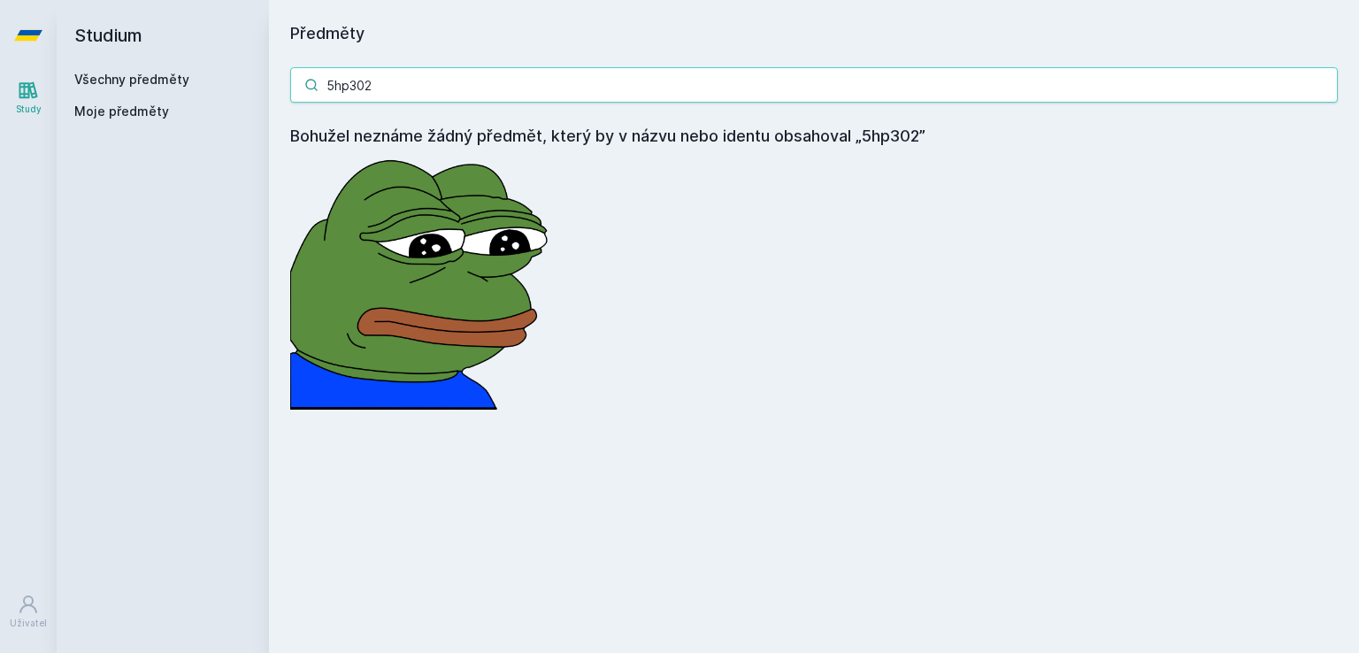
drag, startPoint x: 382, startPoint y: 82, endPoint x: 251, endPoint y: 75, distance: 131.2
click at [251, 75] on div "Studium Všechny předměty Moje předměty Předměty 5hp302 Bohužel neznáme žádný př…" at bounding box center [708, 326] width 1303 height 653
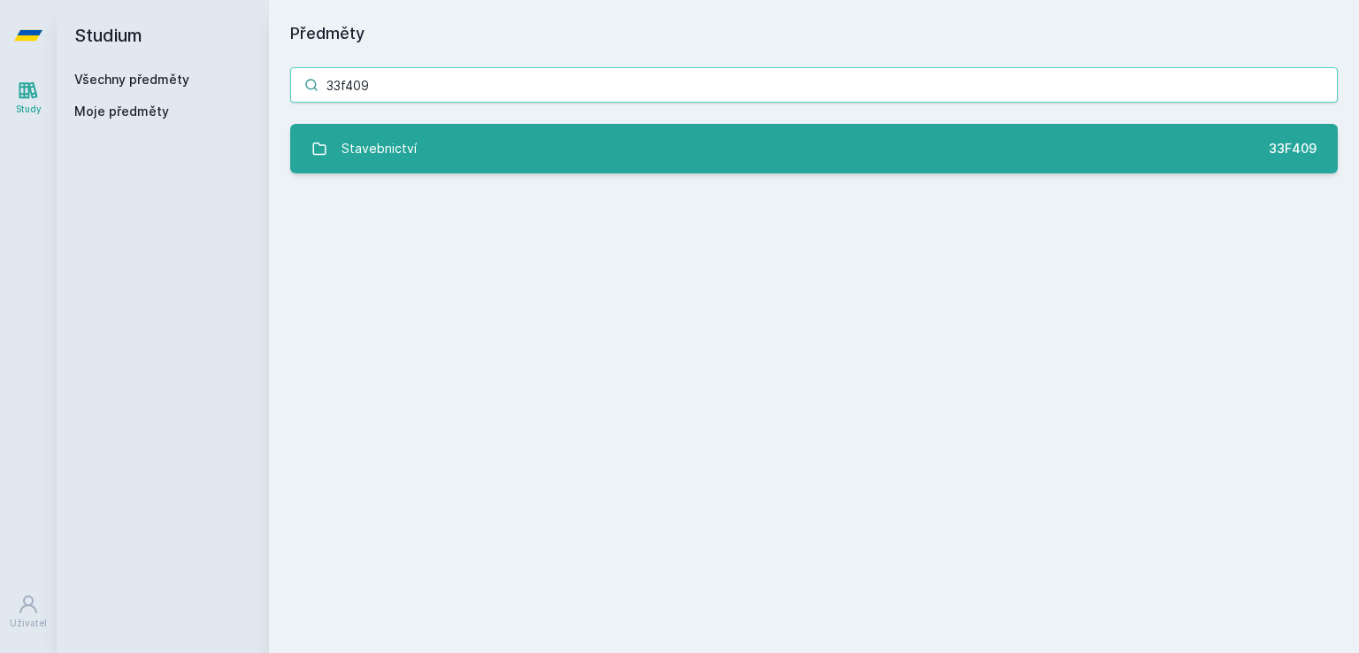
type input "33f409"
click at [754, 161] on link "Stavebnictví 33F409" at bounding box center [814, 149] width 1048 height 50
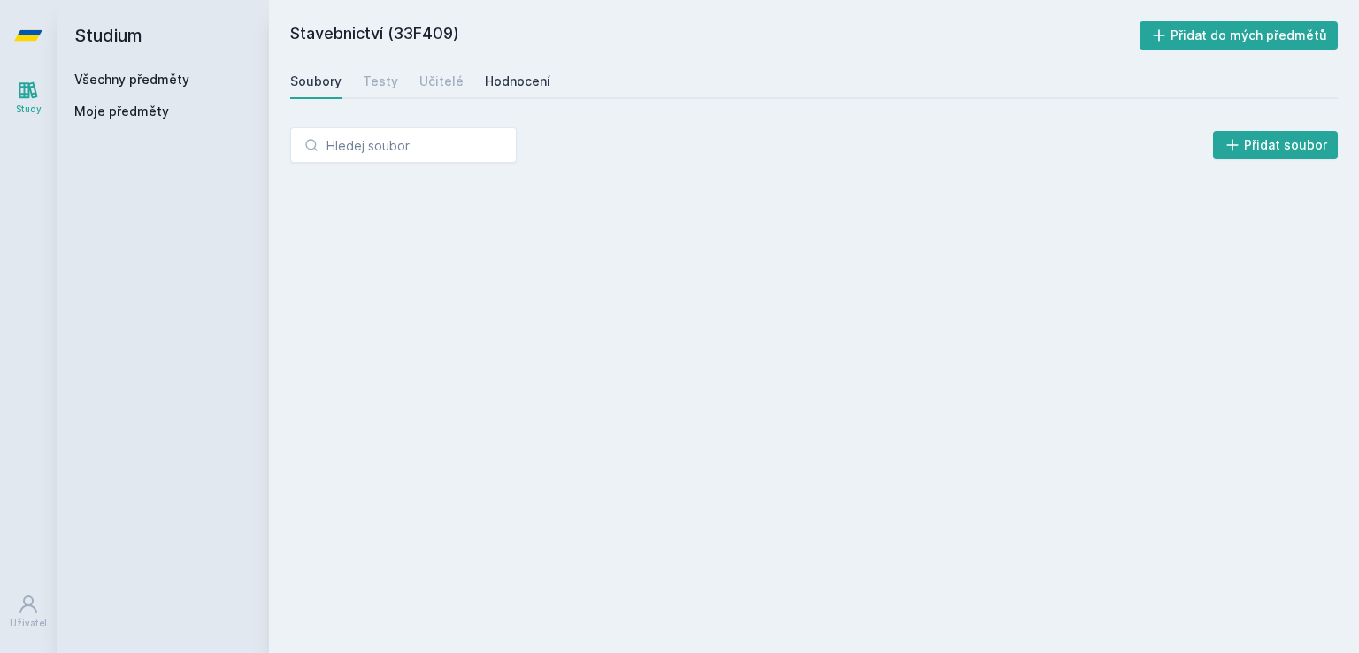
click at [494, 77] on div "Hodnocení" at bounding box center [517, 82] width 65 height 18
click at [435, 82] on div "Učitelé" at bounding box center [441, 82] width 44 height 18
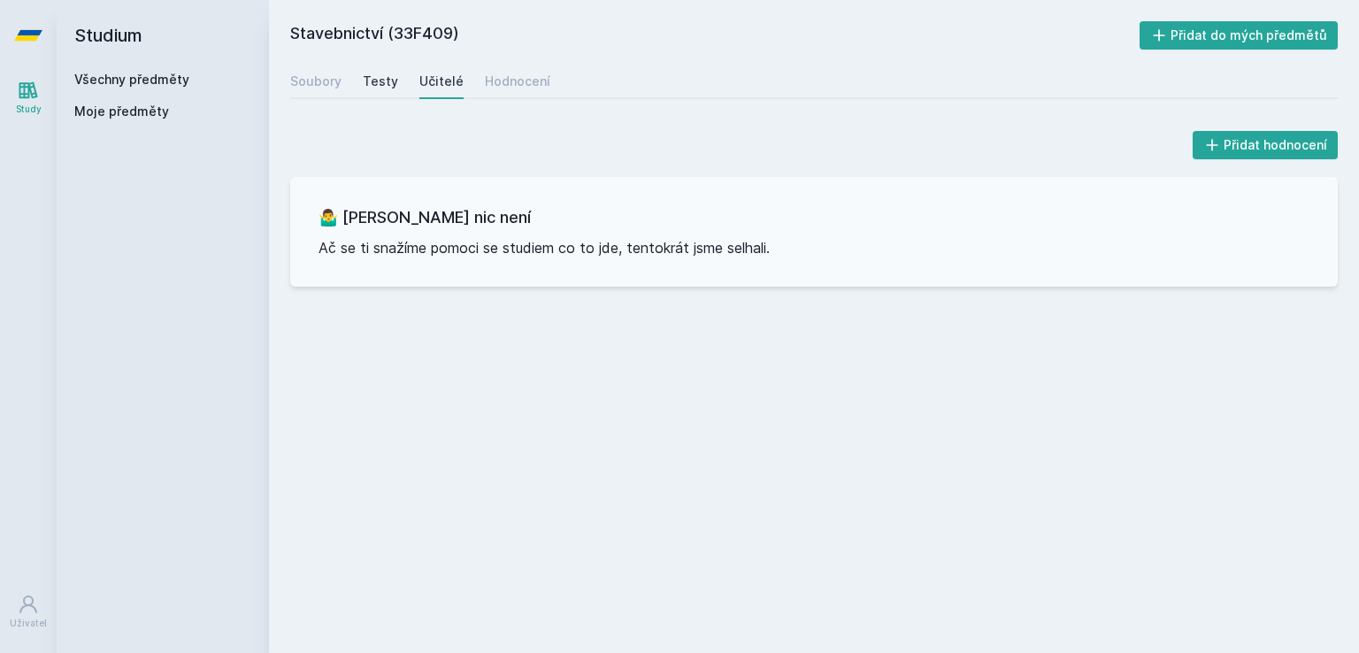
click at [382, 76] on div "Testy" at bounding box center [380, 82] width 35 height 18
